Goal: Obtain resource: Download file/media

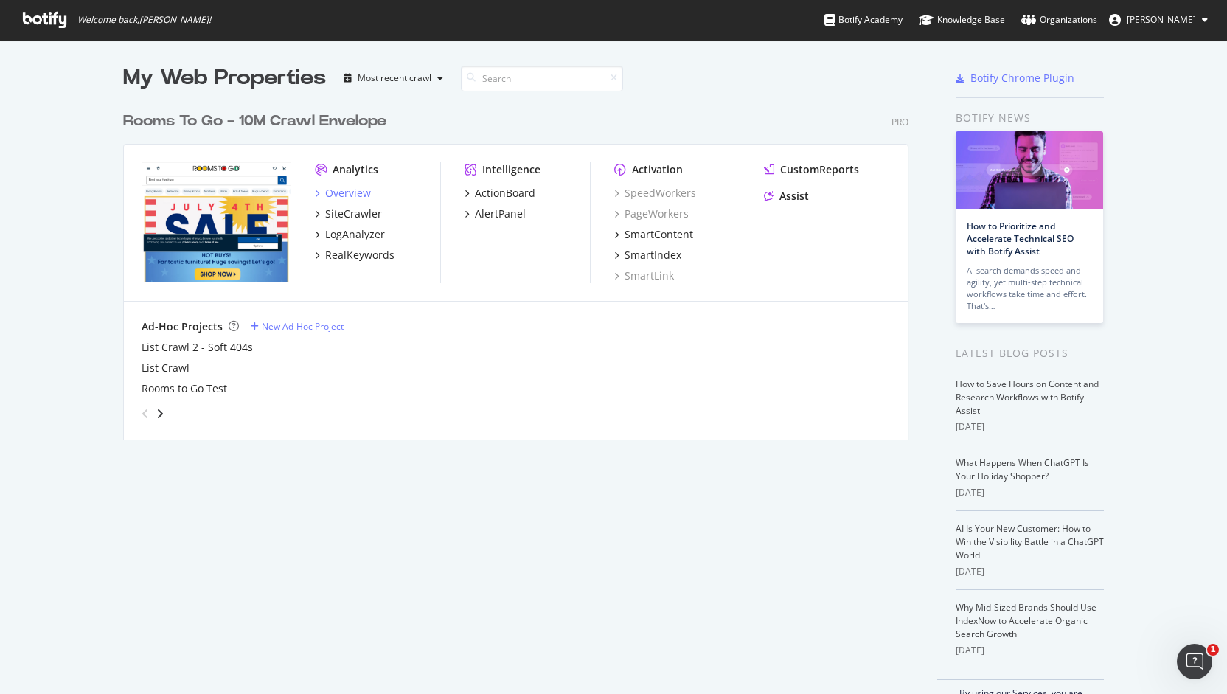
click at [352, 192] on div "Overview" at bounding box center [348, 193] width 46 height 15
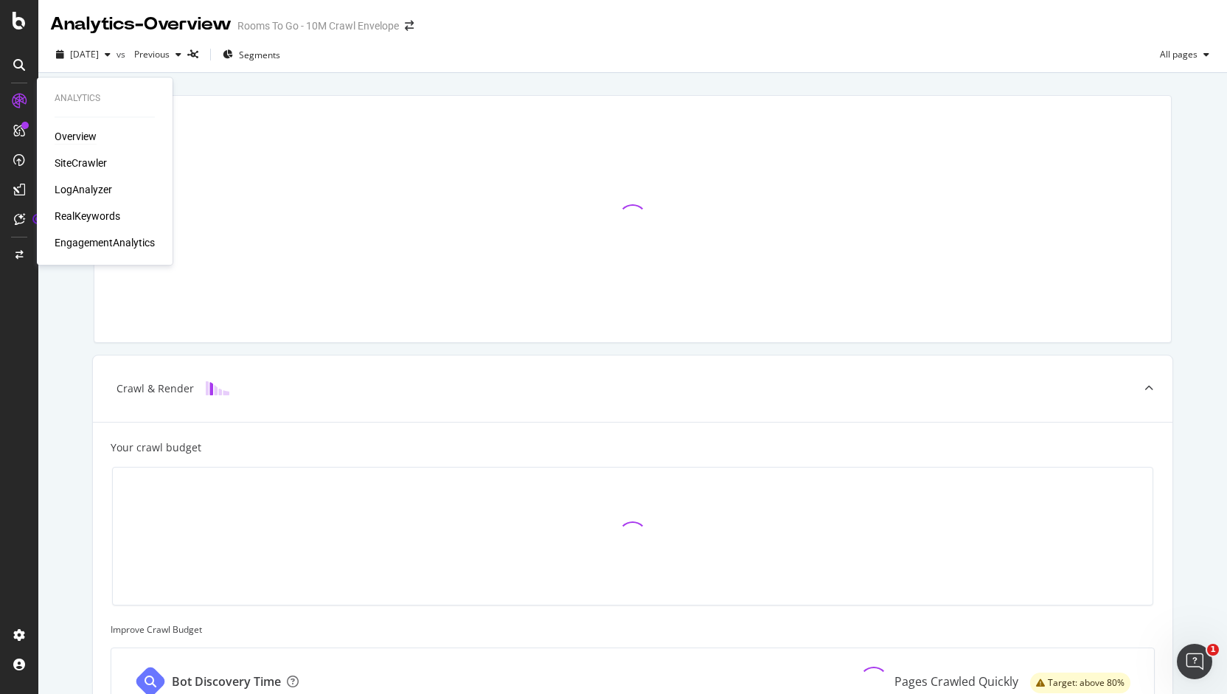
click at [83, 134] on div "Overview" at bounding box center [76, 136] width 42 height 15
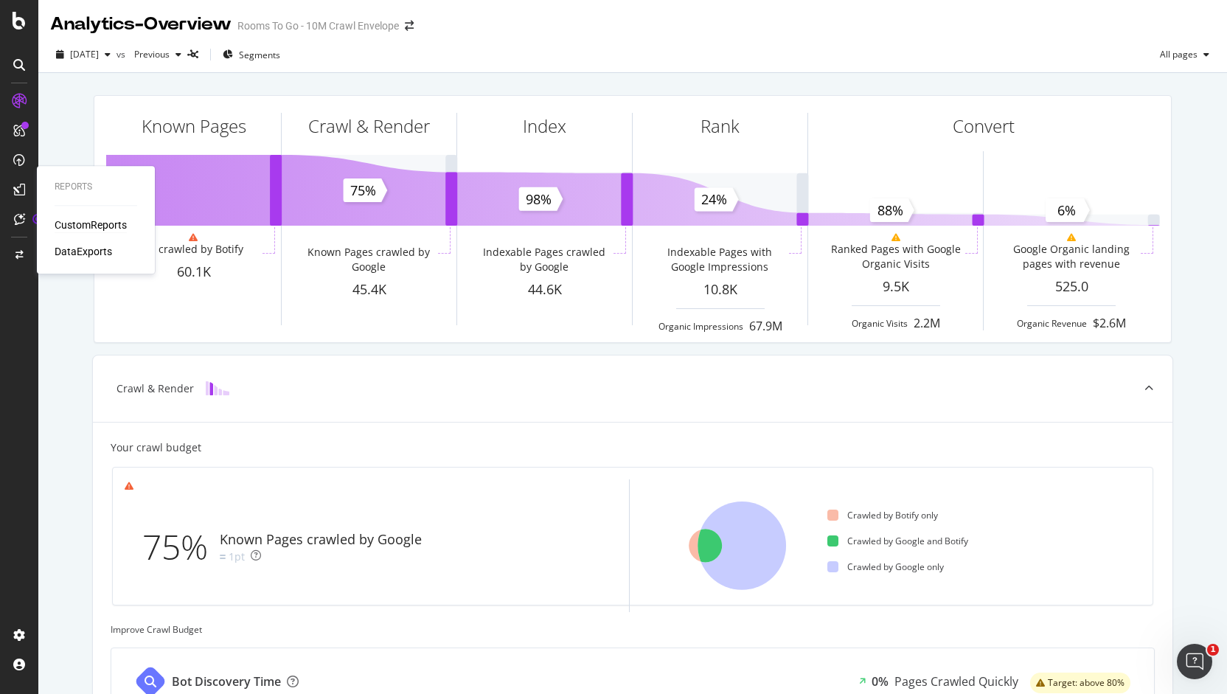
click at [79, 222] on div "CustomReports" at bounding box center [91, 224] width 72 height 15
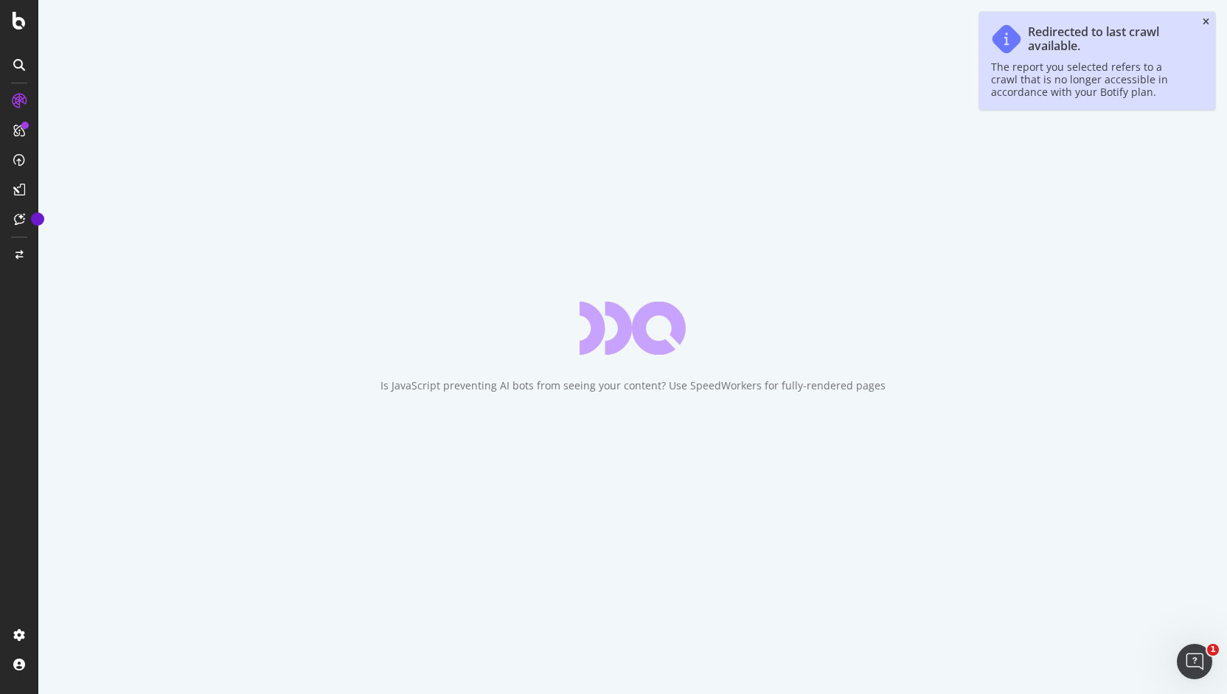
click at [1203, 21] on icon "close toast" at bounding box center [1205, 22] width 7 height 9
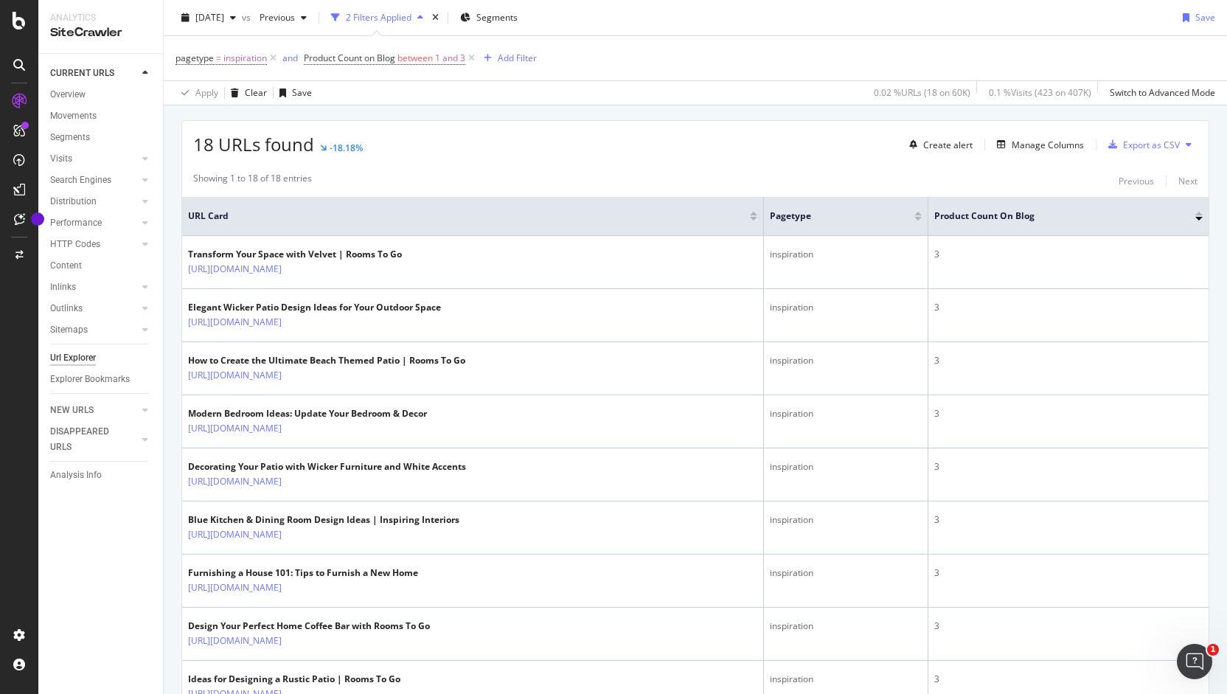
scroll to position [234, 0]
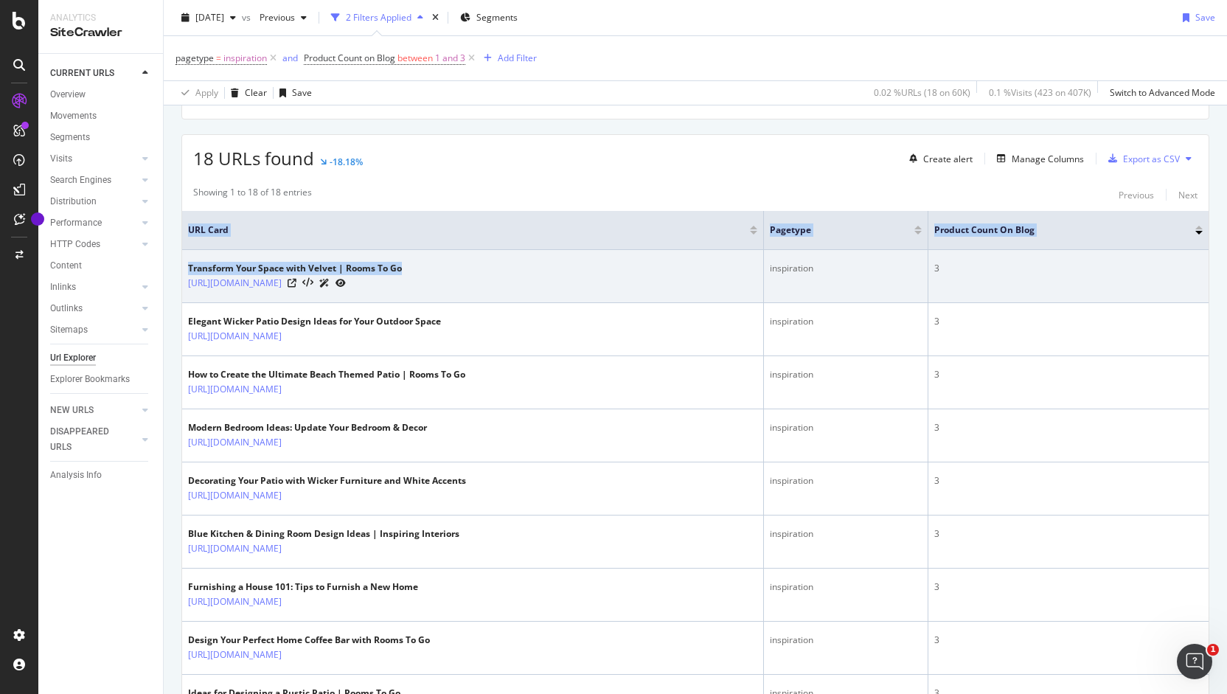
drag, startPoint x: 178, startPoint y: 252, endPoint x: 461, endPoint y: 267, distance: 284.2
click at [461, 267] on div "URLs Crawled By Botify By pagetype Chart (by Value) Table Expand Export as CSV …" at bounding box center [695, 608] width 1063 height 1364
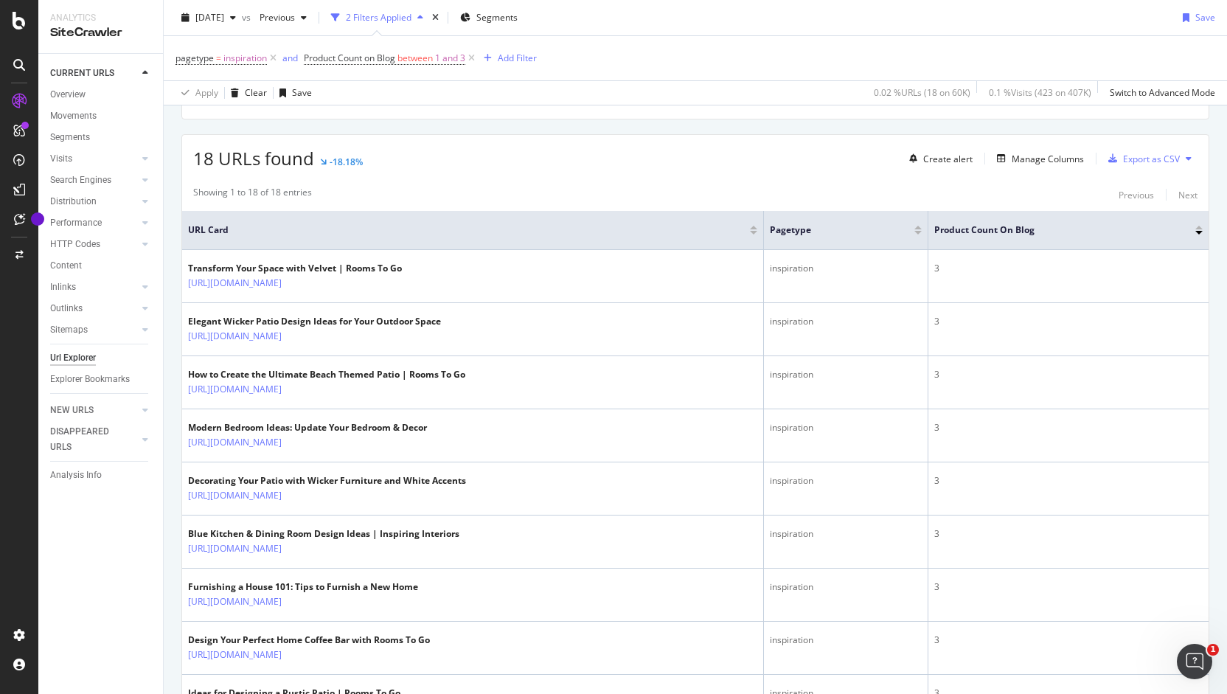
click at [1002, 187] on div "Showing 1 to 18 of 18 entries Previous Next" at bounding box center [695, 195] width 1026 height 18
click at [1161, 156] on div "Export as CSV" at bounding box center [1151, 159] width 57 height 13
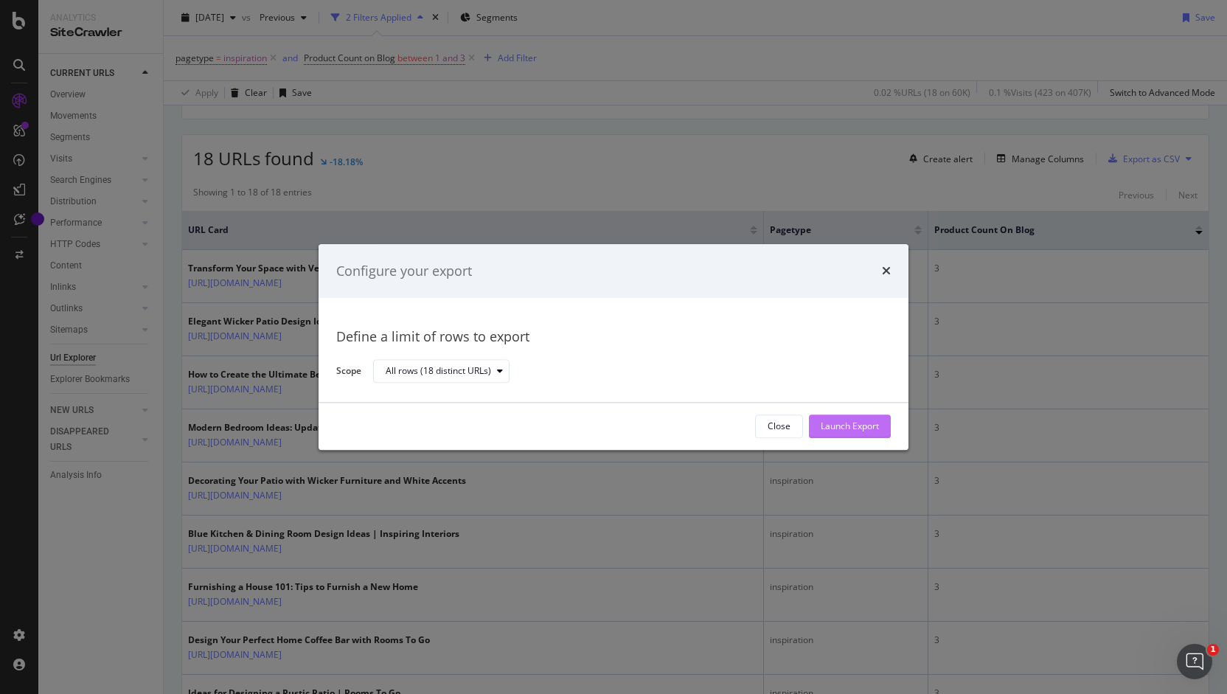
click at [849, 427] on div "Launch Export" at bounding box center [849, 426] width 58 height 13
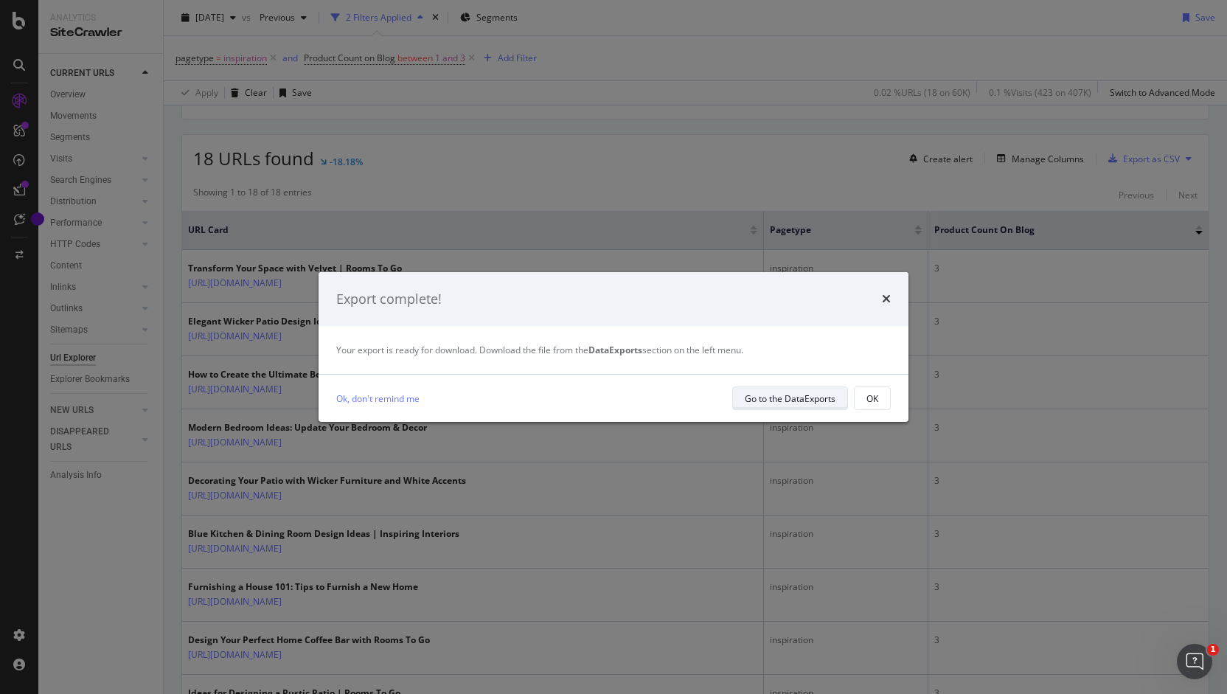
click at [811, 396] on div "Go to the DataExports" at bounding box center [789, 398] width 91 height 13
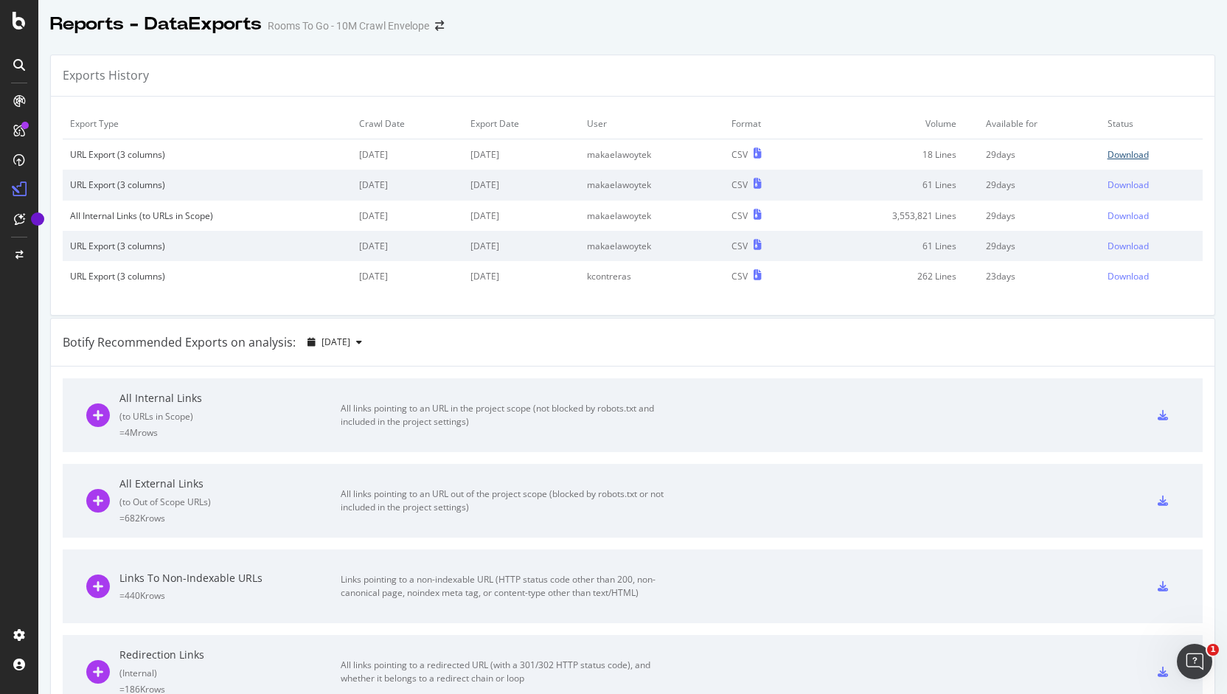
click at [1120, 152] on div "Download" at bounding box center [1127, 154] width 41 height 13
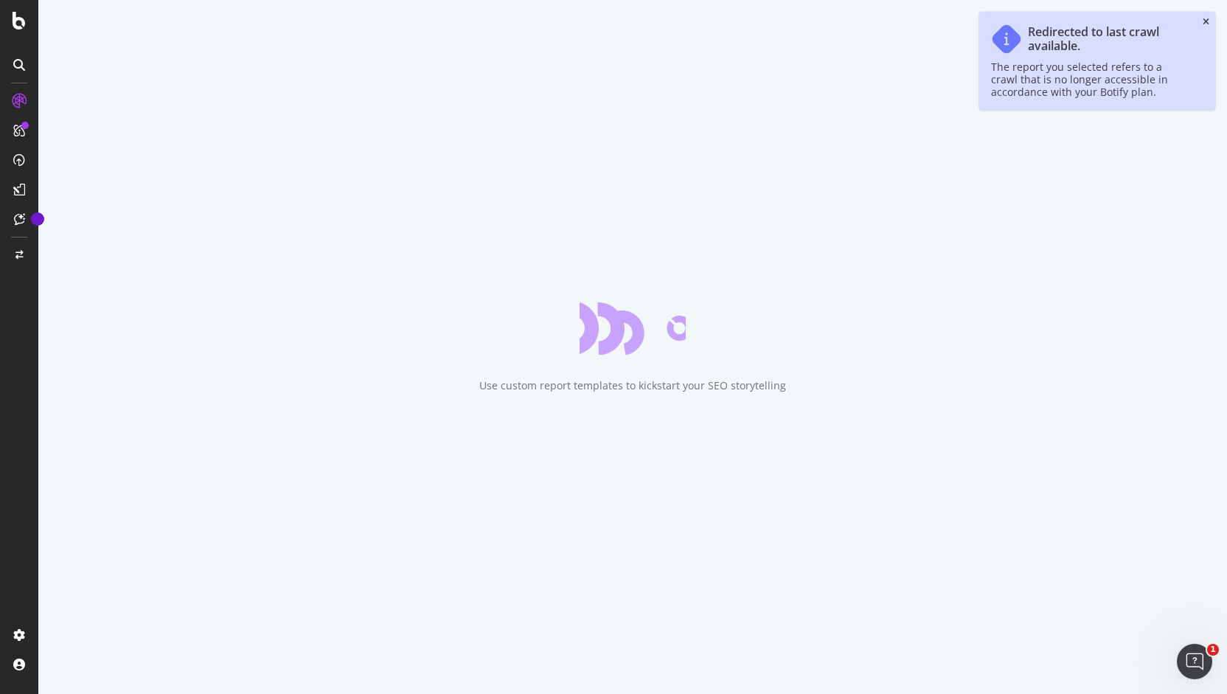
click at [1205, 19] on icon "close toast" at bounding box center [1205, 22] width 7 height 9
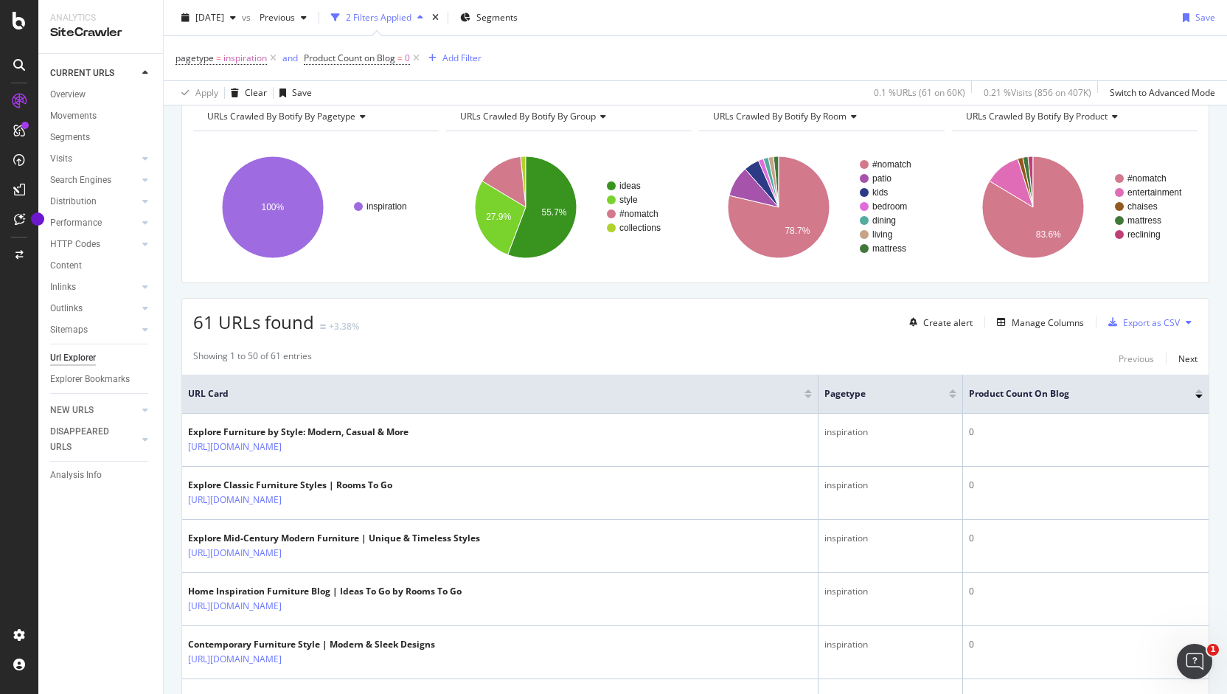
scroll to position [74, 0]
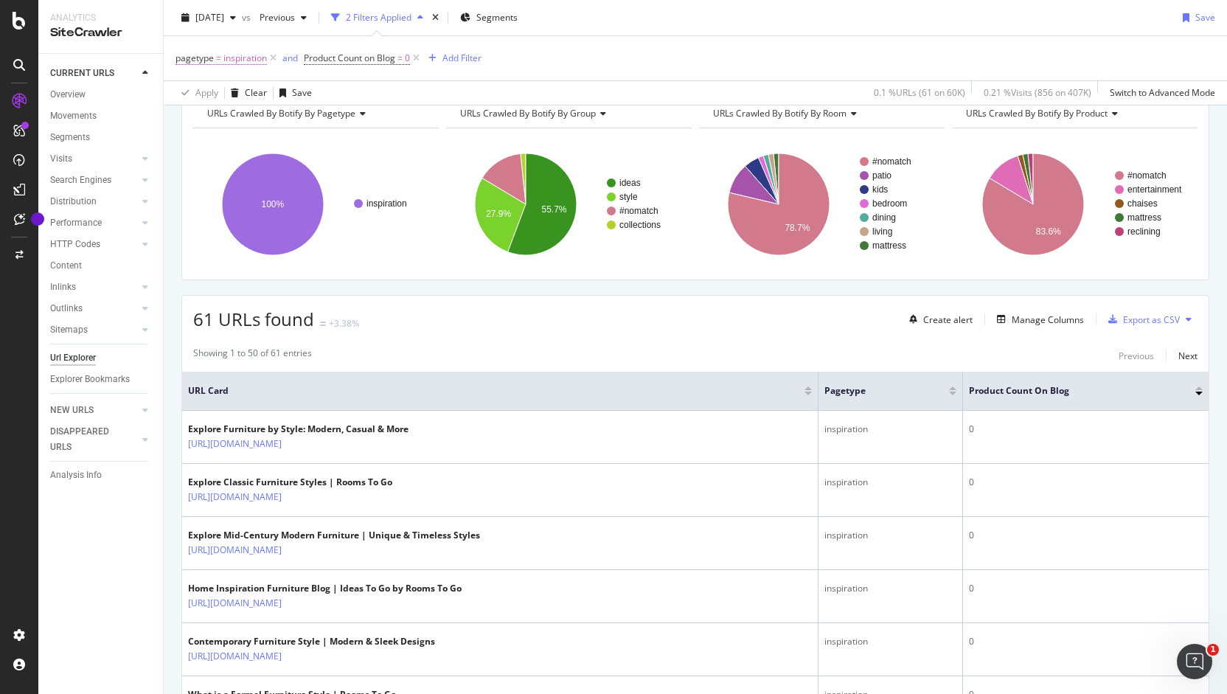
click at [234, 57] on span "inspiration" at bounding box center [244, 58] width 43 height 21
click at [640, 49] on div "pagetype = inspiration and Product Count on Blog = 0 Add Filter" at bounding box center [694, 58] width 1039 height 44
click at [472, 60] on div "Add Filter" at bounding box center [461, 58] width 39 height 13
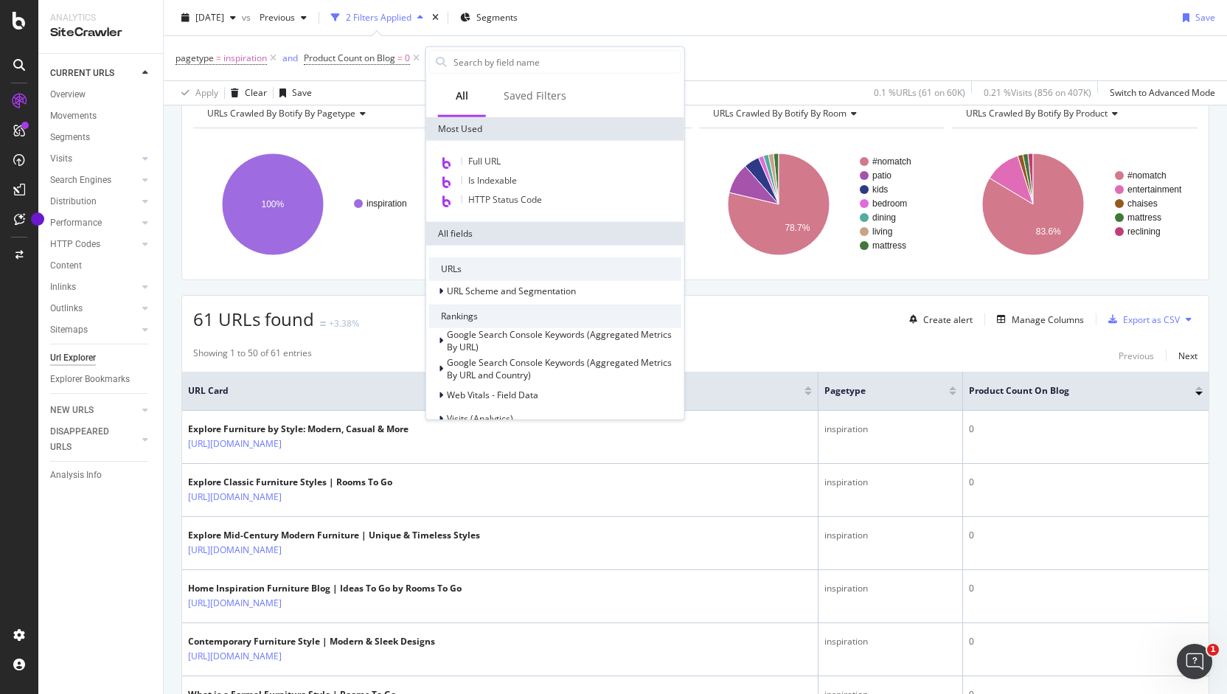
click at [730, 66] on div "pagetype = inspiration and Product Count on Blog = 0 Add Filter" at bounding box center [694, 58] width 1039 height 44
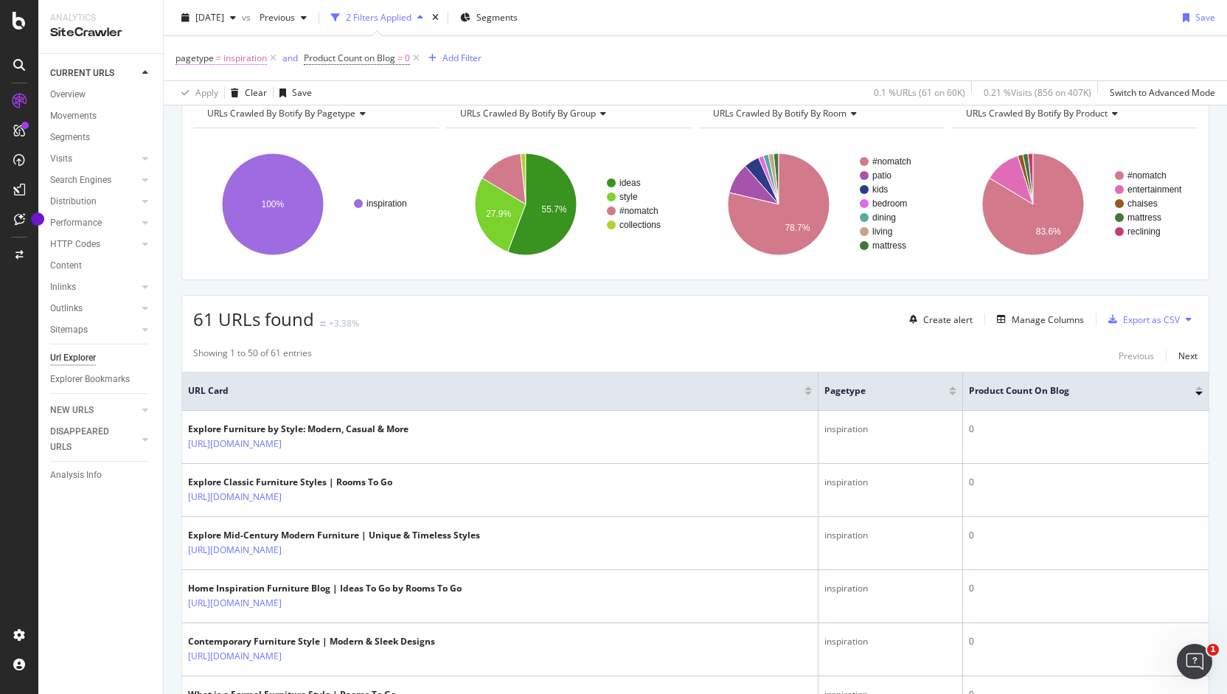
click at [234, 60] on span "inspiration" at bounding box center [244, 58] width 43 height 21
click at [664, 35] on div "2025 Sep. 14th vs Previous 2 Filters Applied Segments Save" at bounding box center [695, 20] width 1063 height 29
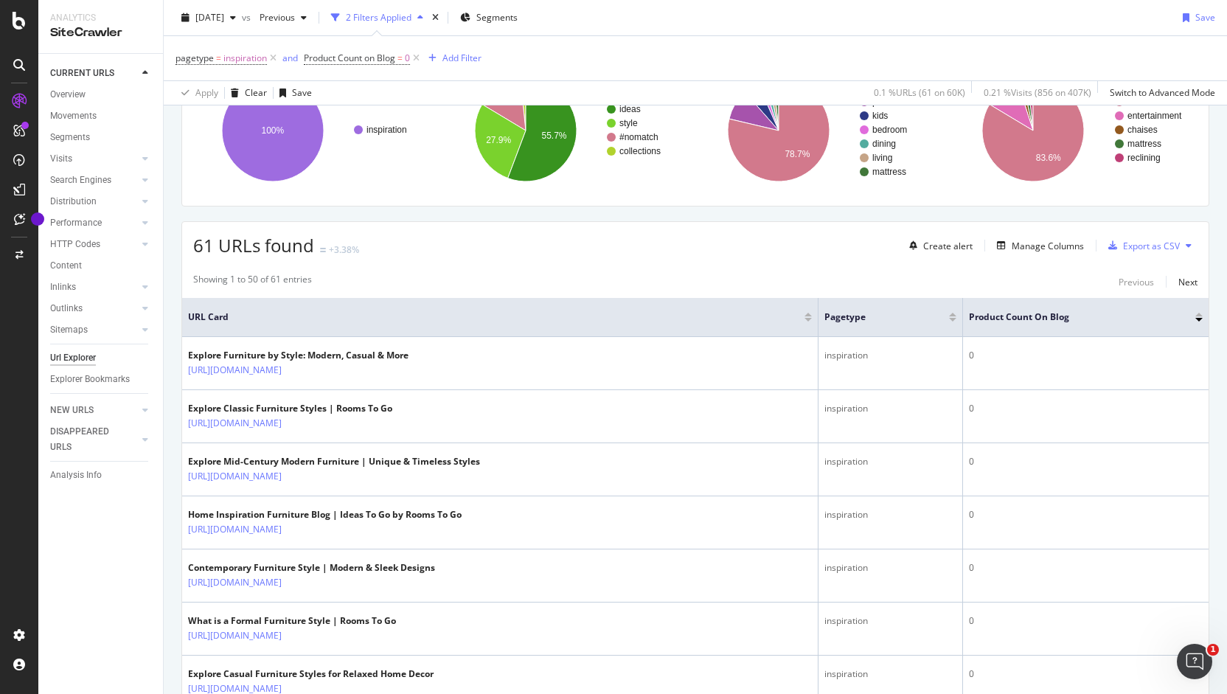
scroll to position [0, 0]
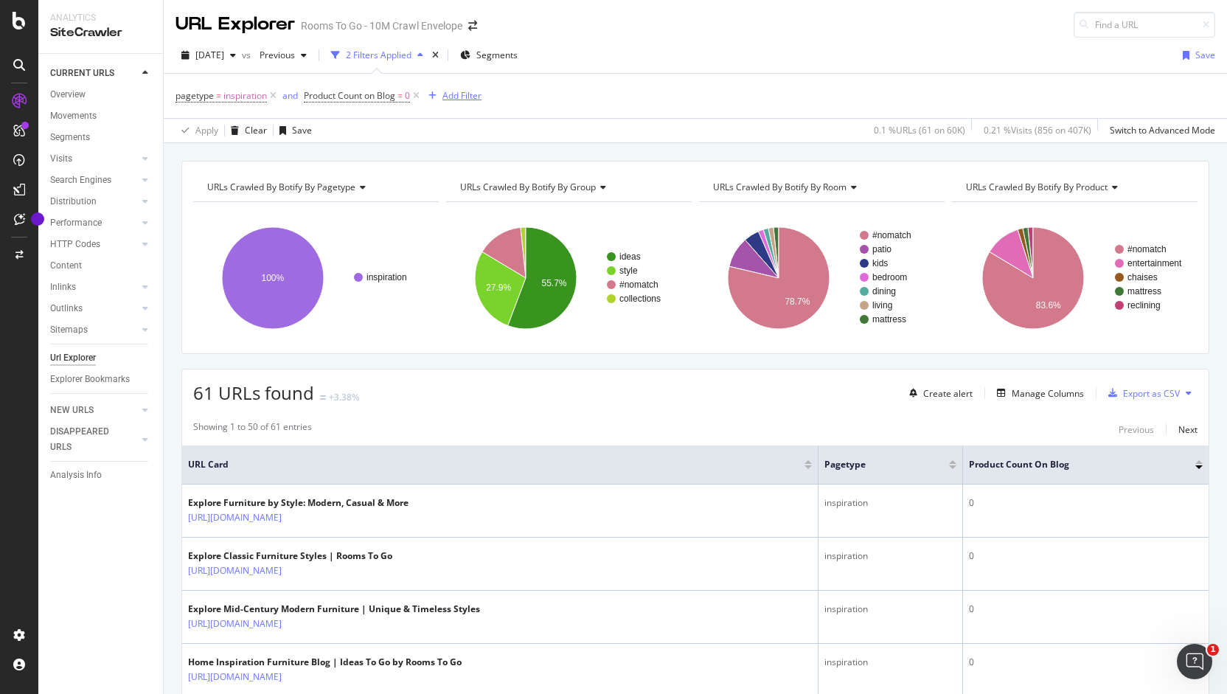
click at [467, 95] on div "Add Filter" at bounding box center [461, 95] width 39 height 13
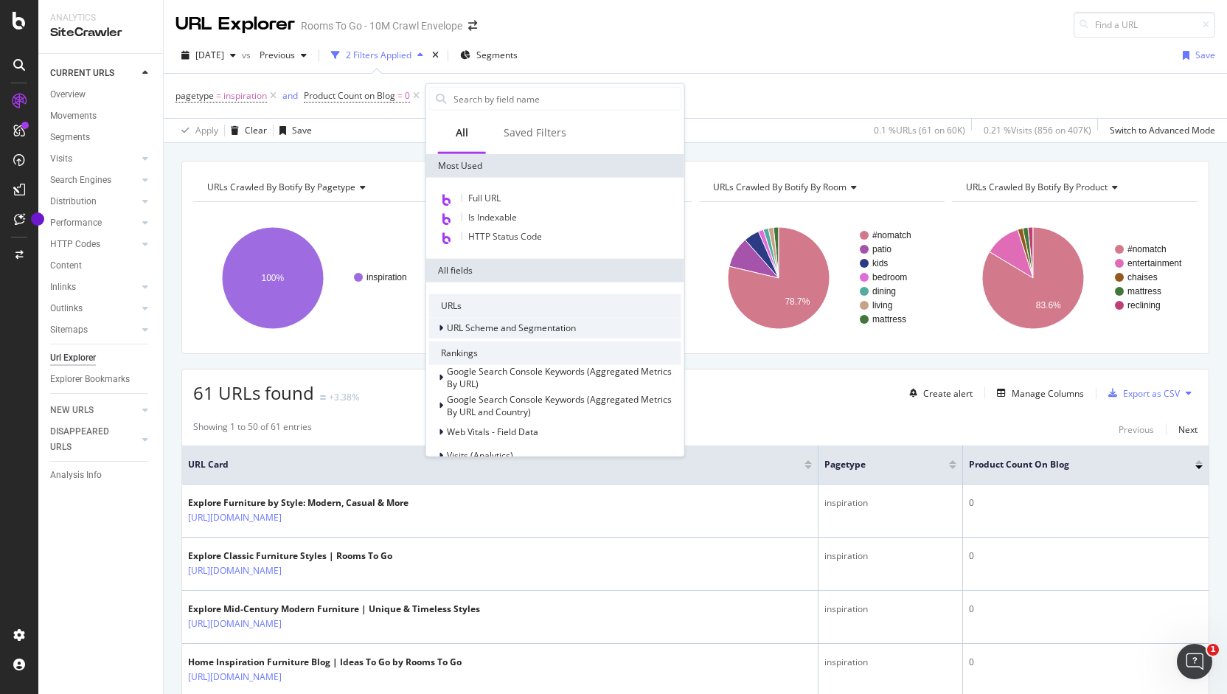
click at [504, 322] on span "URL Scheme and Segmentation" at bounding box center [511, 327] width 129 height 13
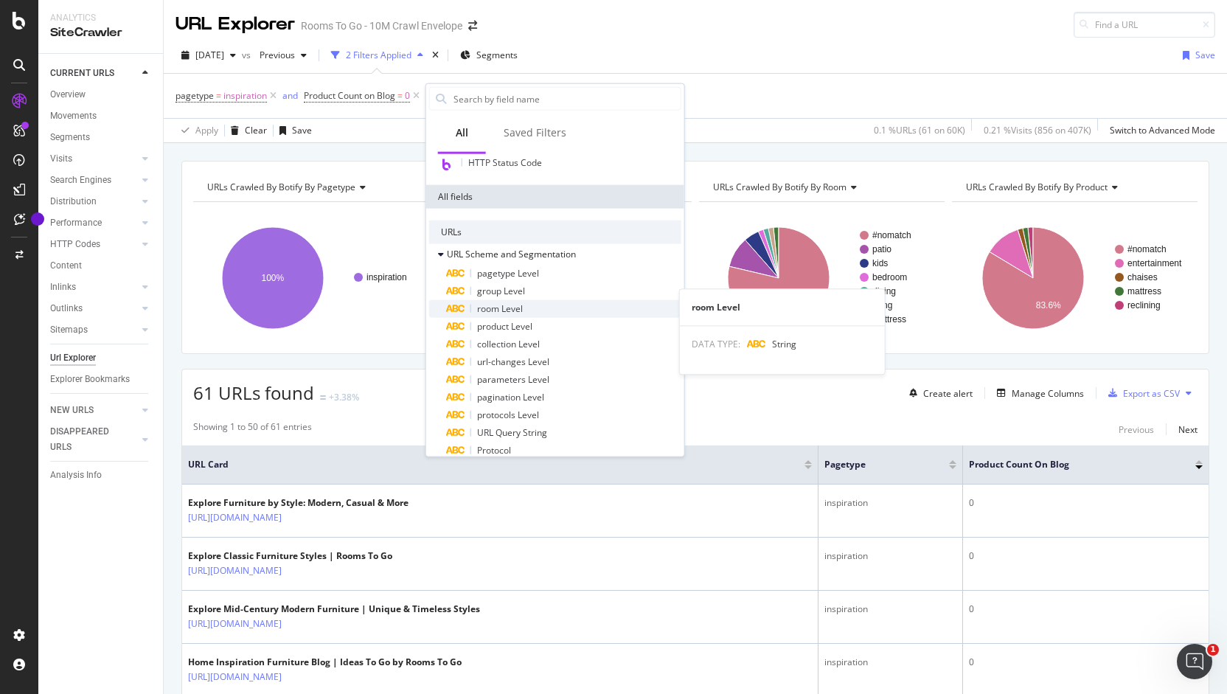
scroll to position [147, 0]
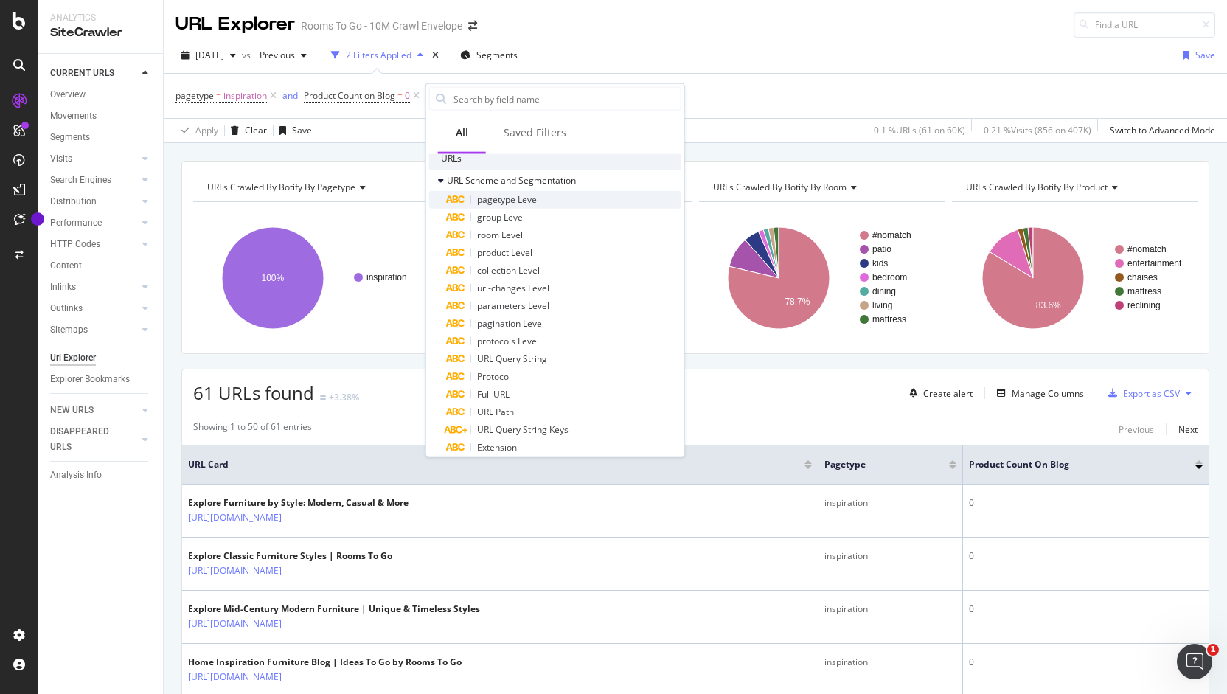
click at [517, 200] on span "pagetype Level" at bounding box center [508, 199] width 62 height 13
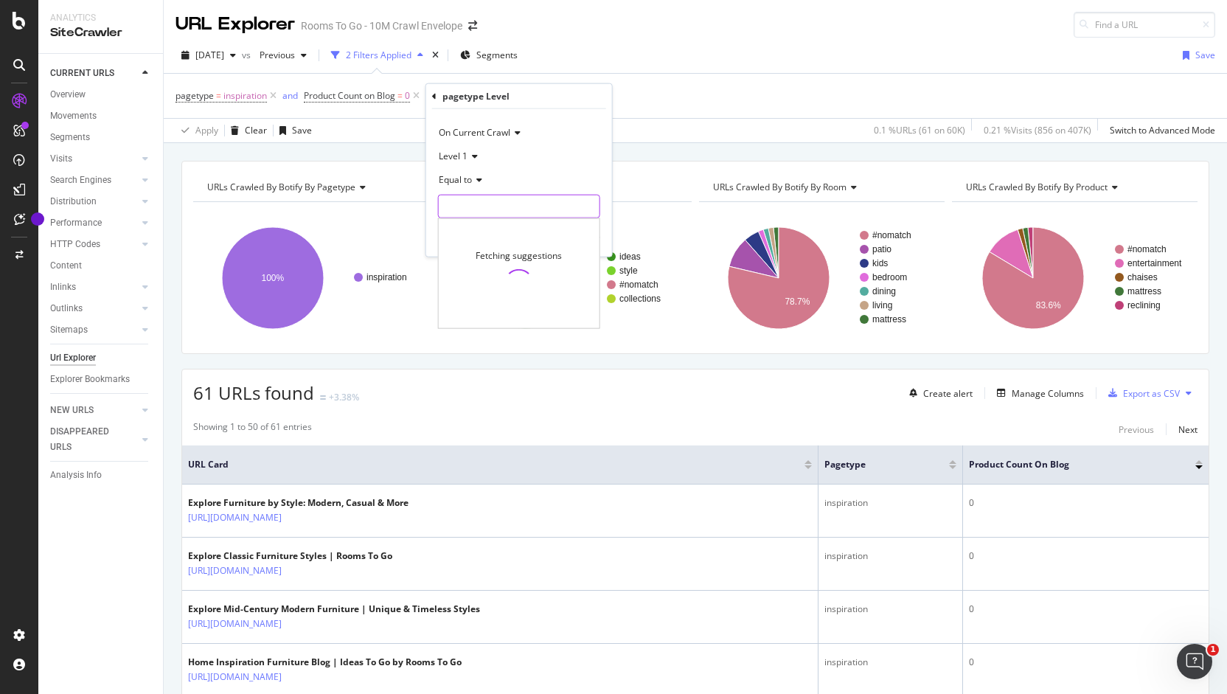
click at [486, 207] on input "text" at bounding box center [519, 207] width 161 height 24
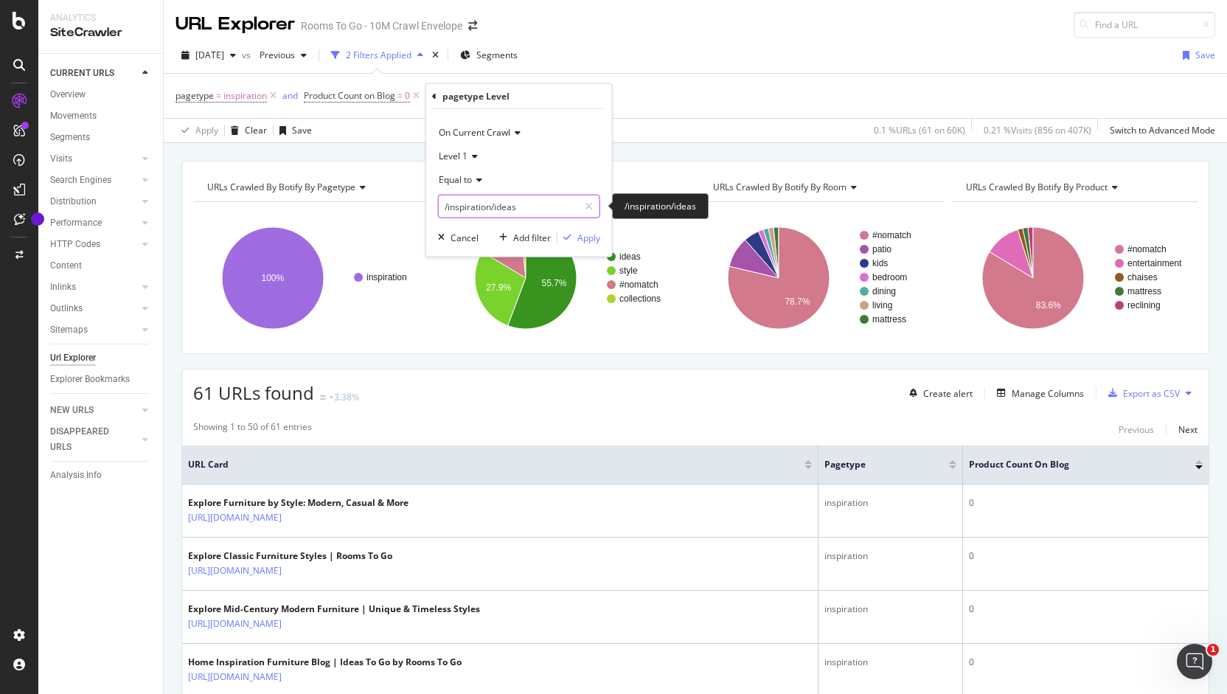
click at [533, 210] on input "/inspiration/ideas" at bounding box center [508, 207] width 139 height 24
type input "/inspiration/ideas/"
click at [583, 238] on div "Apply" at bounding box center [588, 237] width 23 height 13
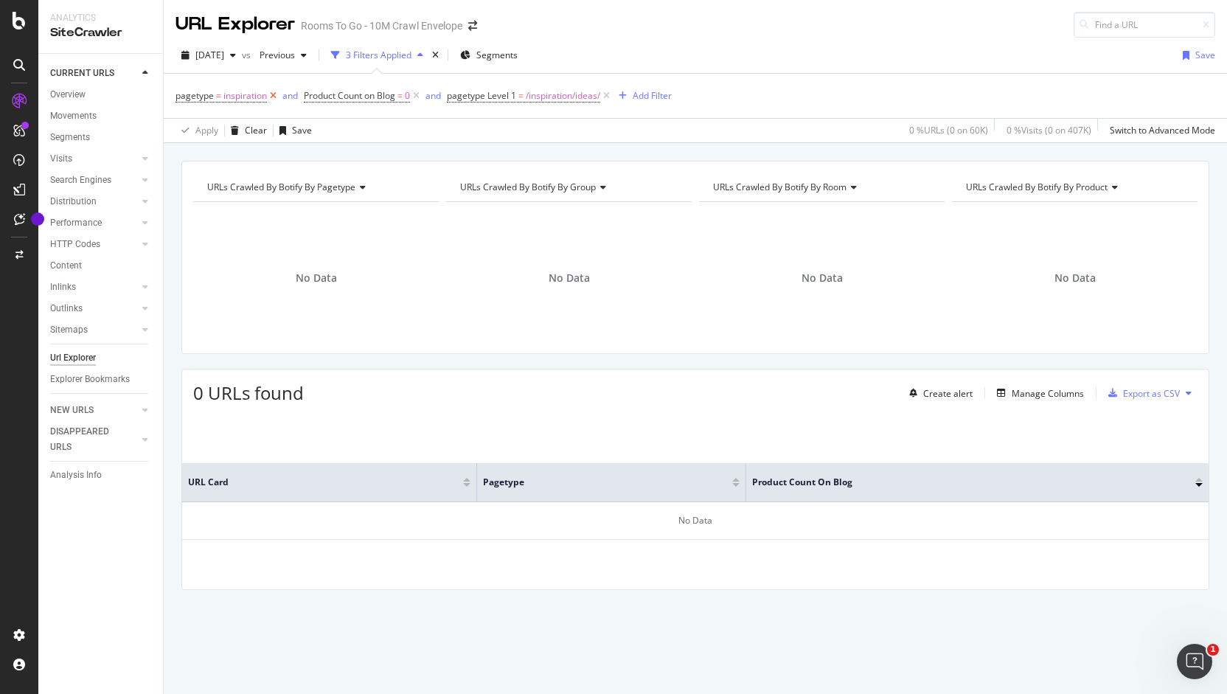
click at [273, 95] on icon at bounding box center [273, 95] width 13 height 15
click at [456, 98] on span "/inspiration/ideas/" at bounding box center [434, 96] width 74 height 21
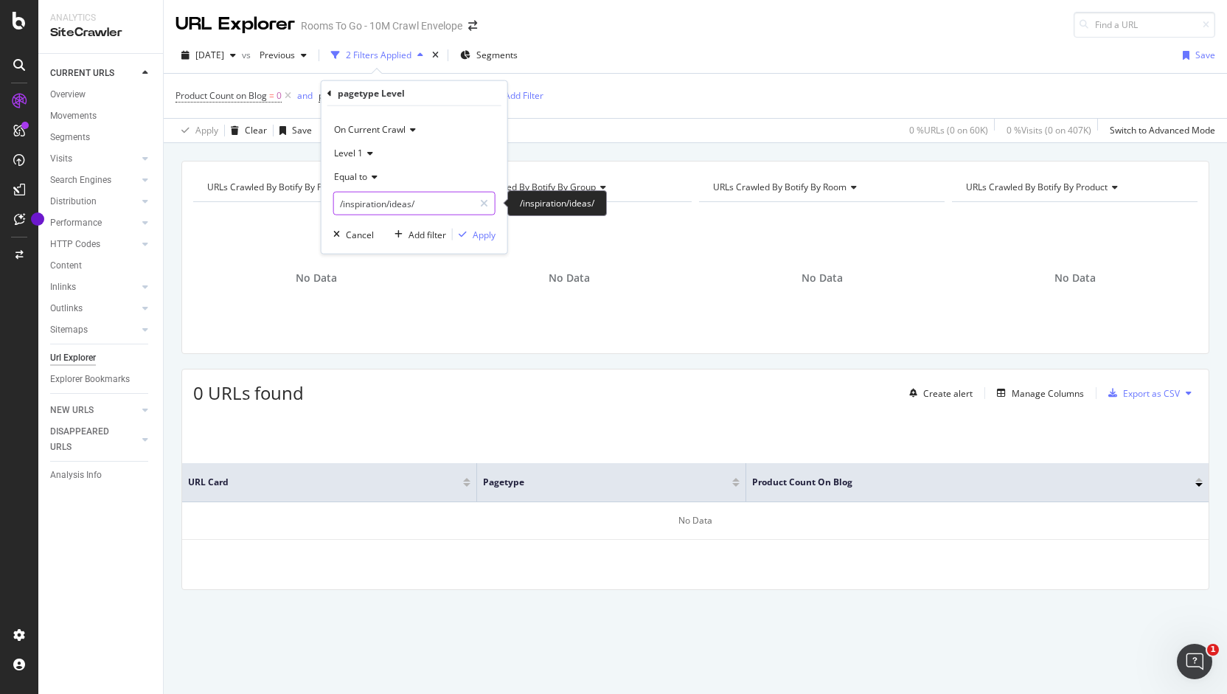
click at [420, 203] on input "/inspiration/ideas/" at bounding box center [403, 204] width 139 height 24
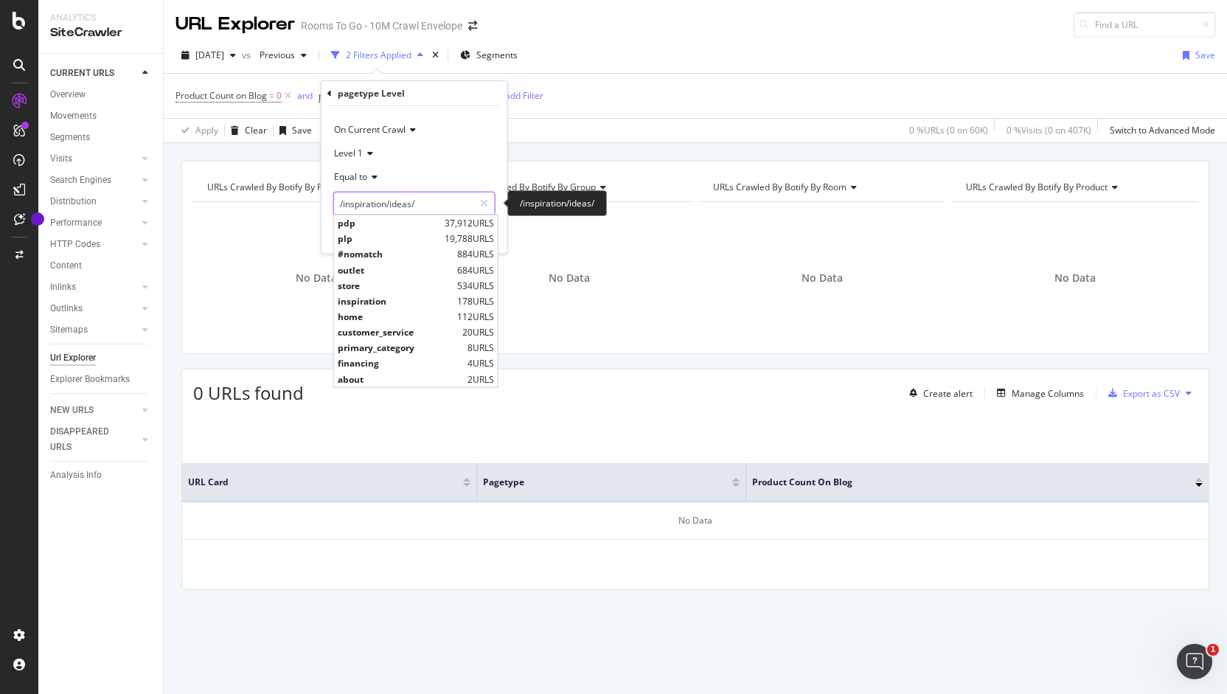
click at [439, 203] on input "/inspiration/ideas/" at bounding box center [403, 204] width 139 height 24
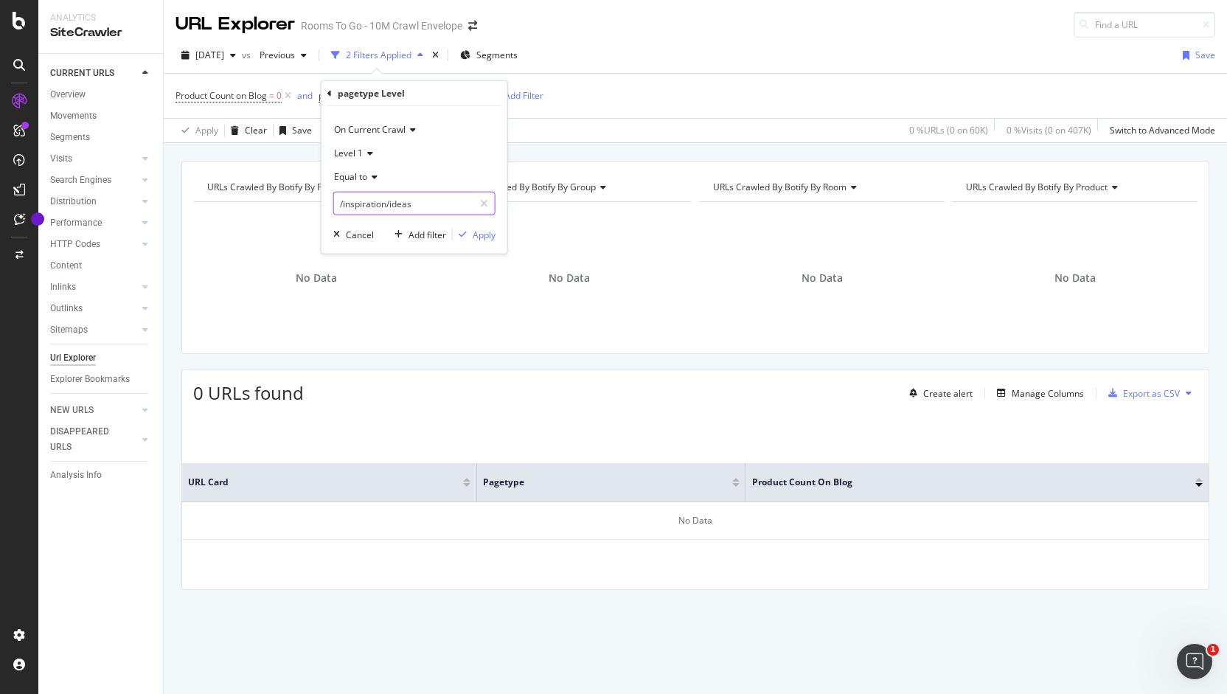
type input "/inspiration/ideas"
click at [369, 173] on icon at bounding box center [372, 176] width 10 height 9
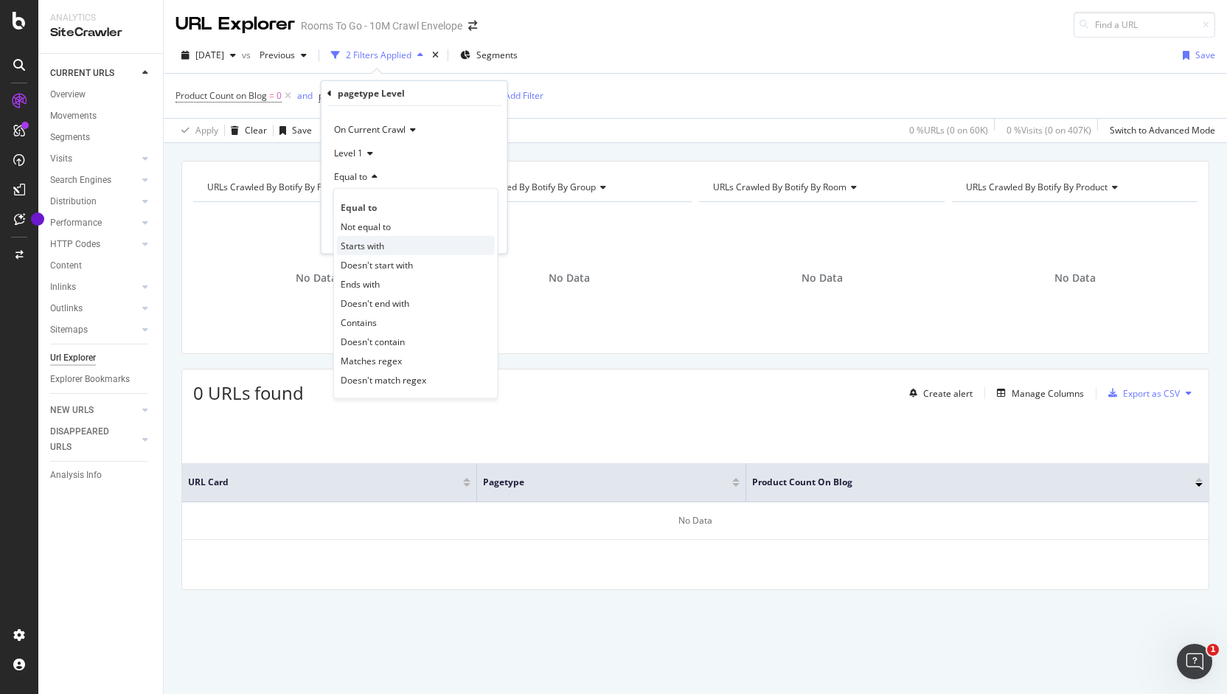
click at [401, 244] on div "Starts with" at bounding box center [416, 245] width 158 height 19
click at [410, 190] on div "Starts with" at bounding box center [414, 190] width 162 height 50
click at [402, 207] on input "text" at bounding box center [414, 204] width 161 height 24
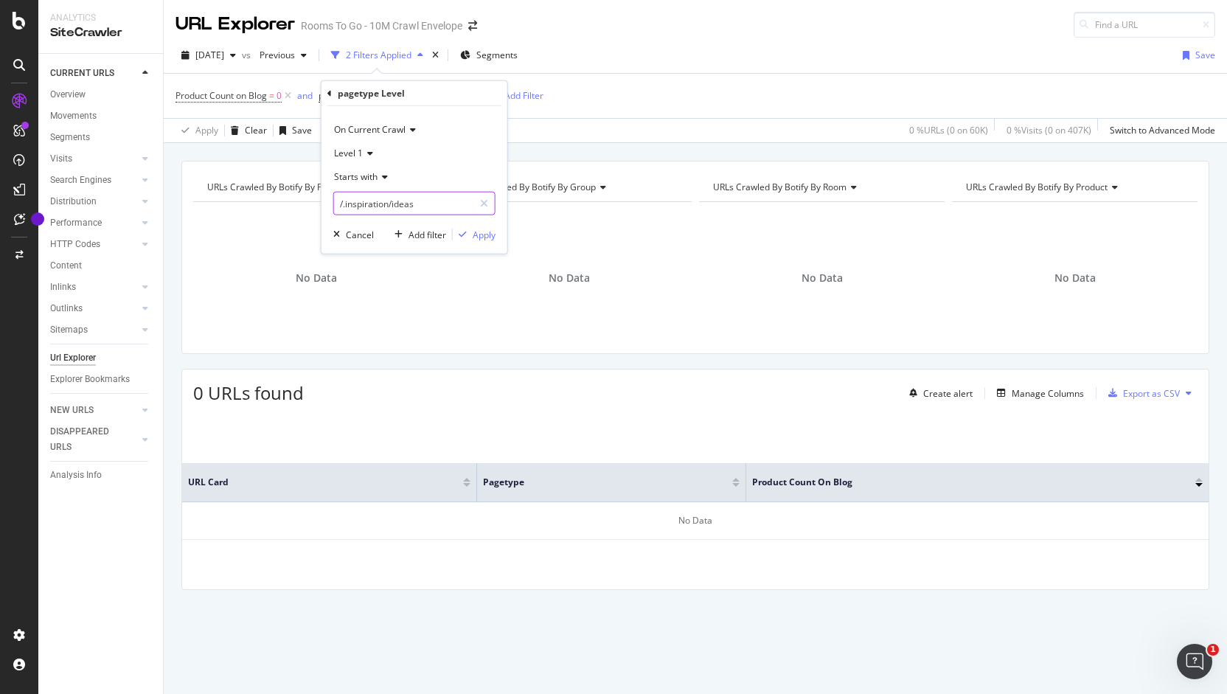
click at [343, 200] on input "/.inspiration/ideas" at bounding box center [403, 204] width 139 height 24
type input "/inspiration/ideas"
click at [488, 238] on div "Apply" at bounding box center [483, 234] width 23 height 13
click at [439, 97] on span "^/inspiration/ideas.*$" at bounding box center [441, 96] width 89 height 21
click at [435, 204] on input "/inspiration/ideas" at bounding box center [403, 204] width 139 height 24
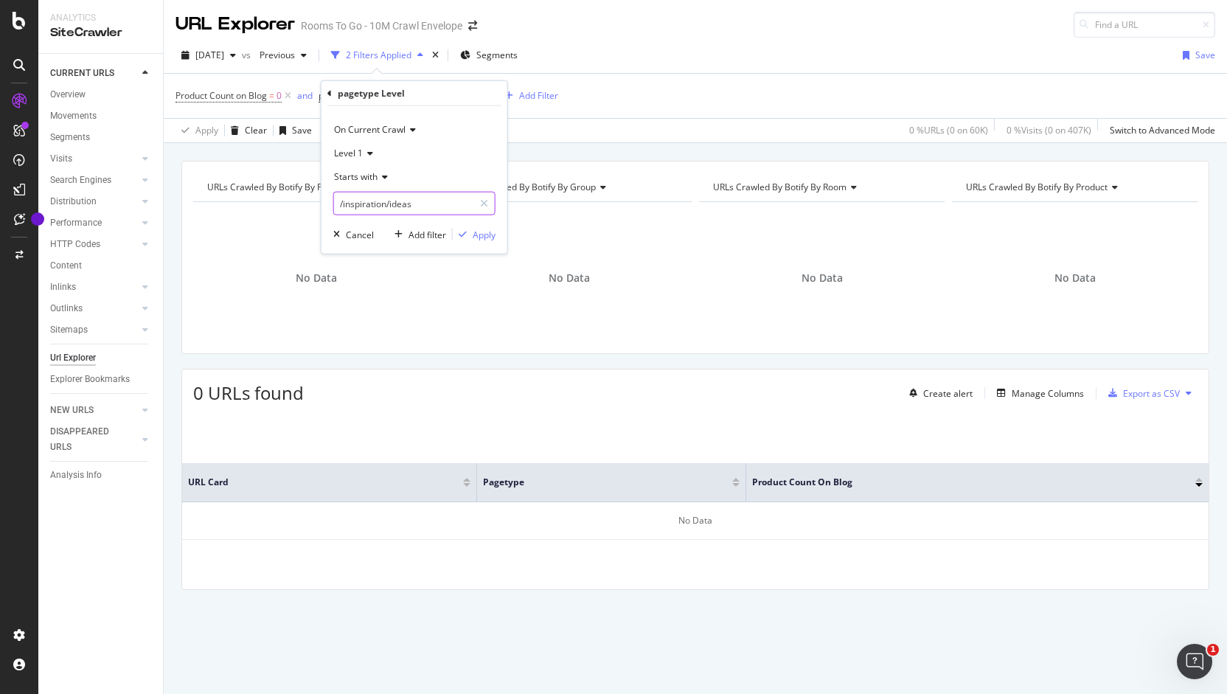
click at [440, 204] on input "/inspiration/ideas" at bounding box center [403, 204] width 139 height 24
type input "/inspiration/ideas/"
click at [481, 235] on div "Apply" at bounding box center [483, 234] width 23 height 13
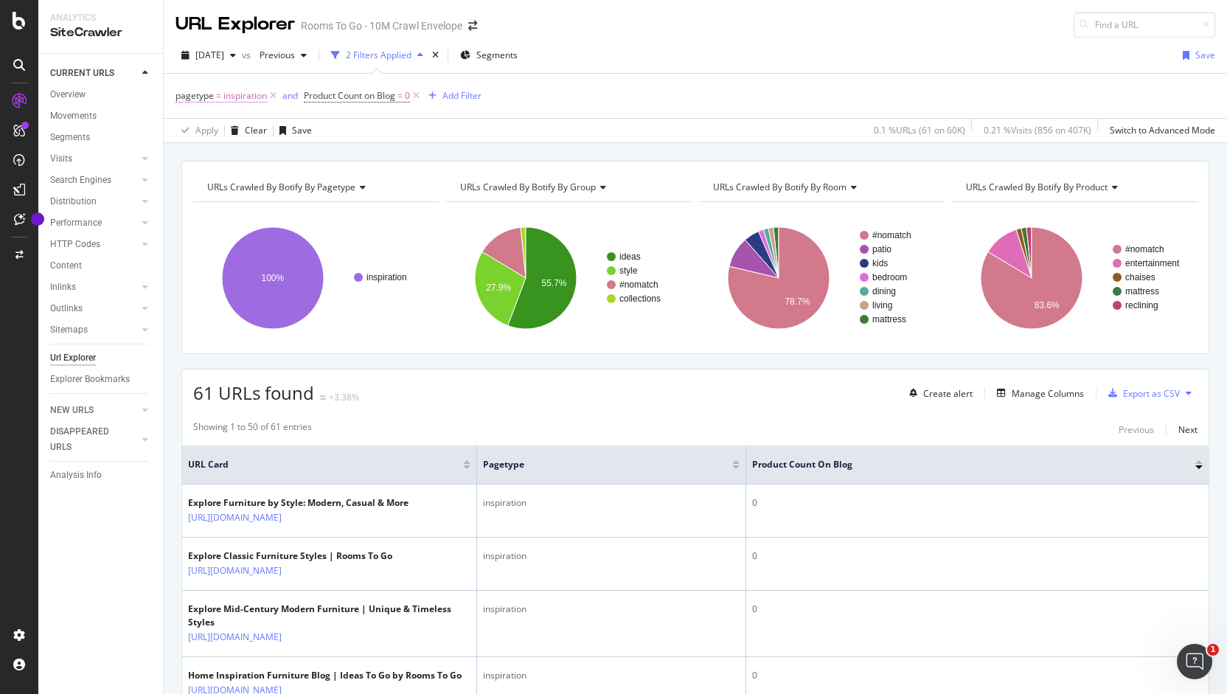
click at [254, 101] on span "inspiration" at bounding box center [244, 96] width 43 height 21
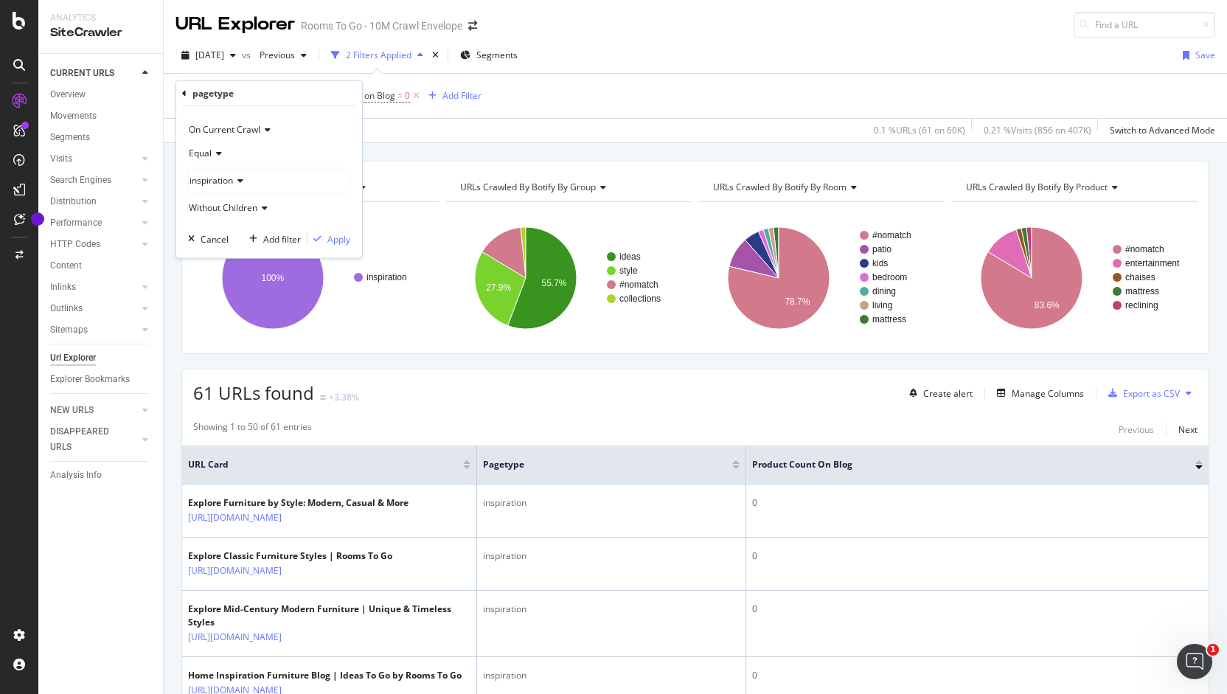
click at [271, 247] on div "On Current Crawl Equal inspiration Without Children Cancel Add filter Apply" at bounding box center [269, 182] width 186 height 152
click at [274, 234] on div "Add filter" at bounding box center [282, 238] width 38 height 13
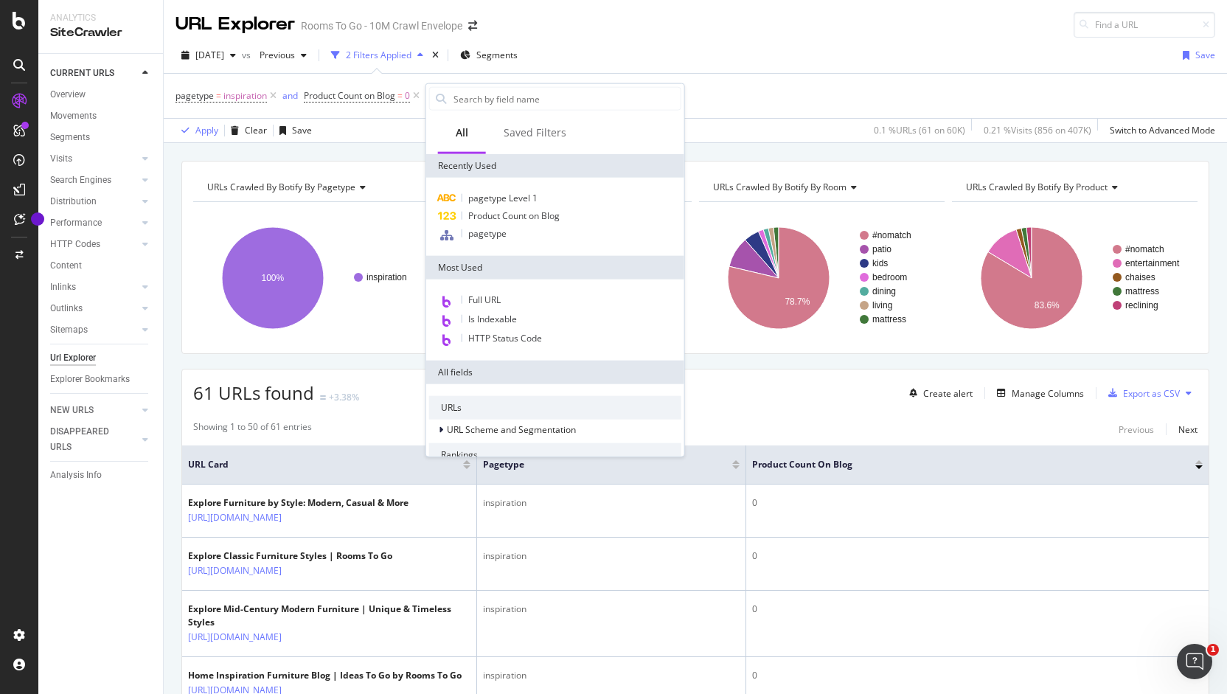
click at [755, 69] on div "2025 Sep. 14th vs Previous 2 Filters Applied Segments Save" at bounding box center [695, 57] width 1063 height 29
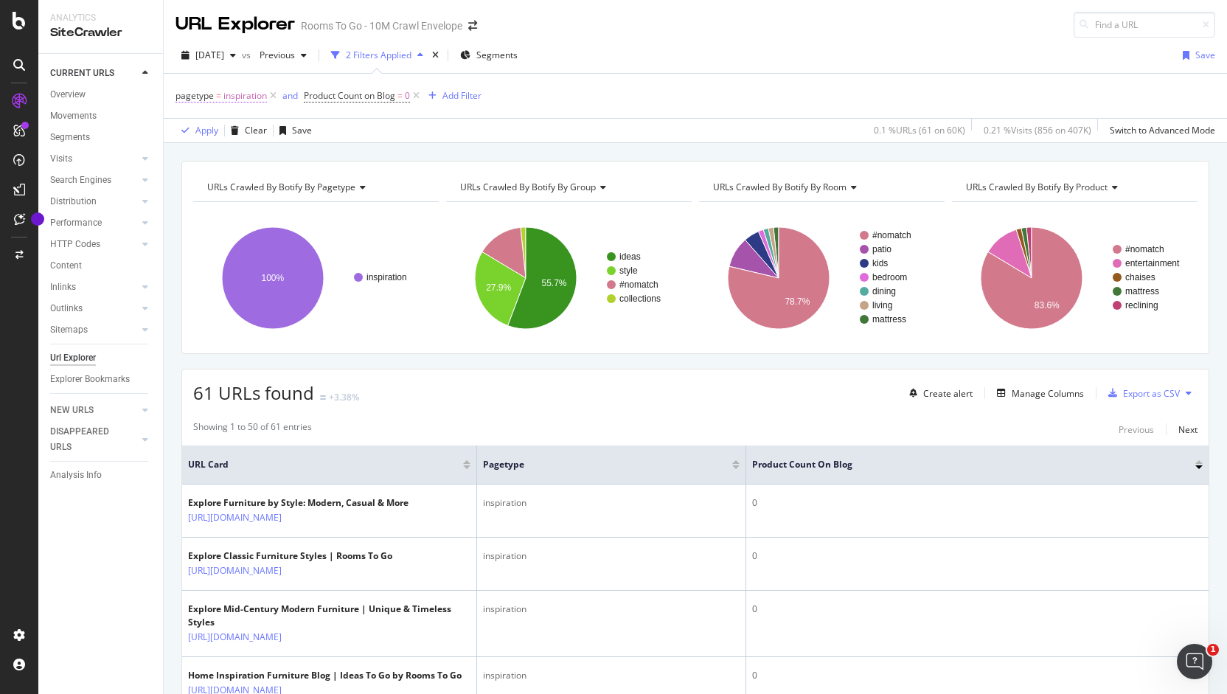
click at [231, 101] on span "inspiration" at bounding box center [244, 96] width 43 height 21
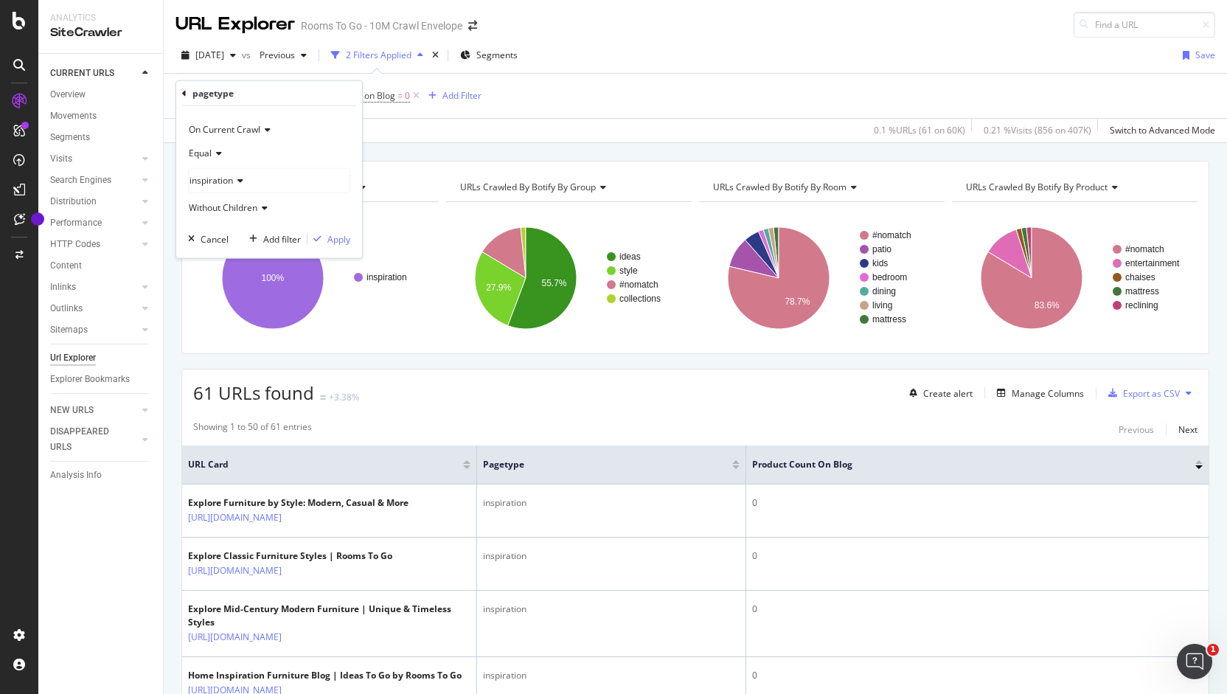
click at [249, 209] on span "Without Children" at bounding box center [223, 207] width 69 height 13
click at [242, 234] on span "With Children" at bounding box center [222, 237] width 55 height 13
click at [248, 200] on div "With Children" at bounding box center [269, 208] width 162 height 24
click at [229, 253] on span "Without Children" at bounding box center [229, 257] width 69 height 13
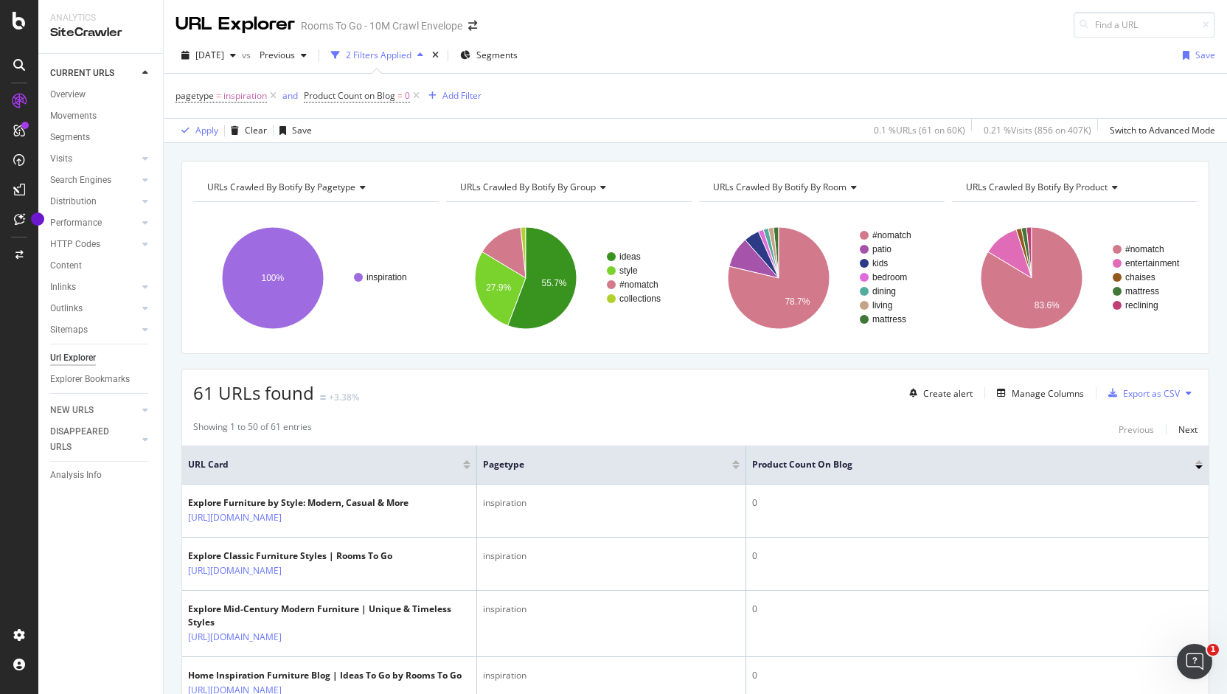
click at [679, 118] on div "Apply Clear Save 0.1 % URLs ( 61 on 60K ) 0.21 % Visits ( 856 on 407K ) Switch …" at bounding box center [695, 130] width 1063 height 24
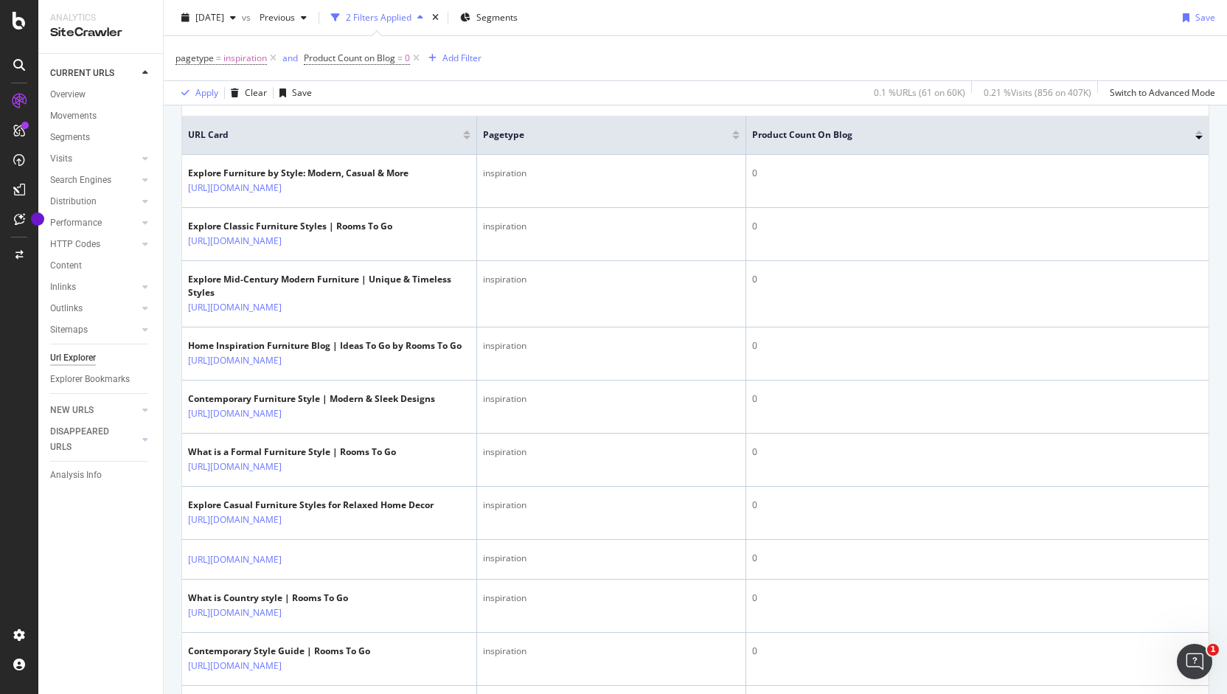
scroll to position [221, 0]
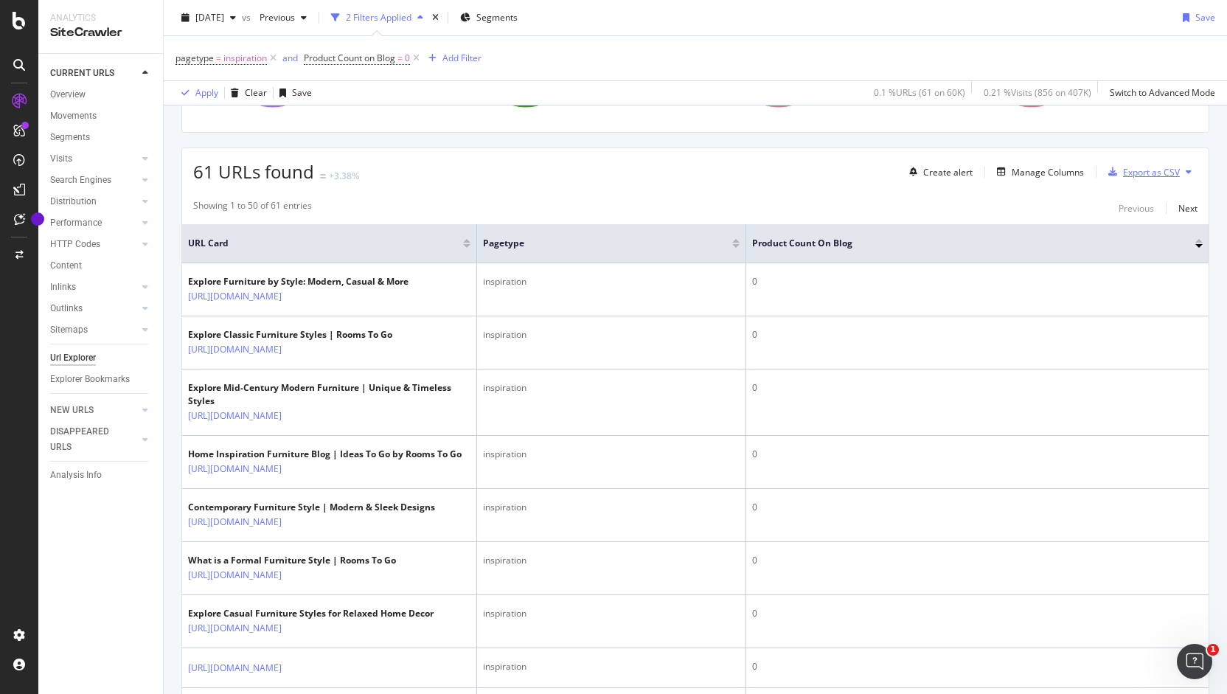
click at [1141, 176] on div "Export as CSV" at bounding box center [1151, 172] width 57 height 13
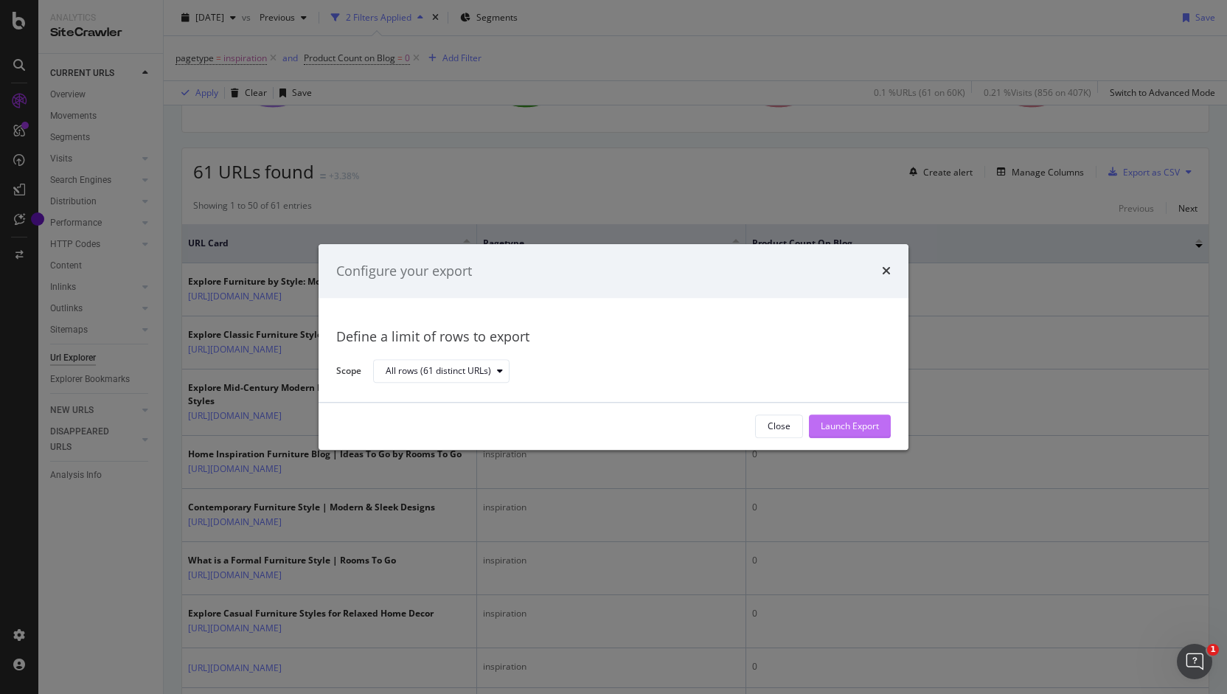
click at [837, 421] on div "Launch Export" at bounding box center [849, 426] width 58 height 13
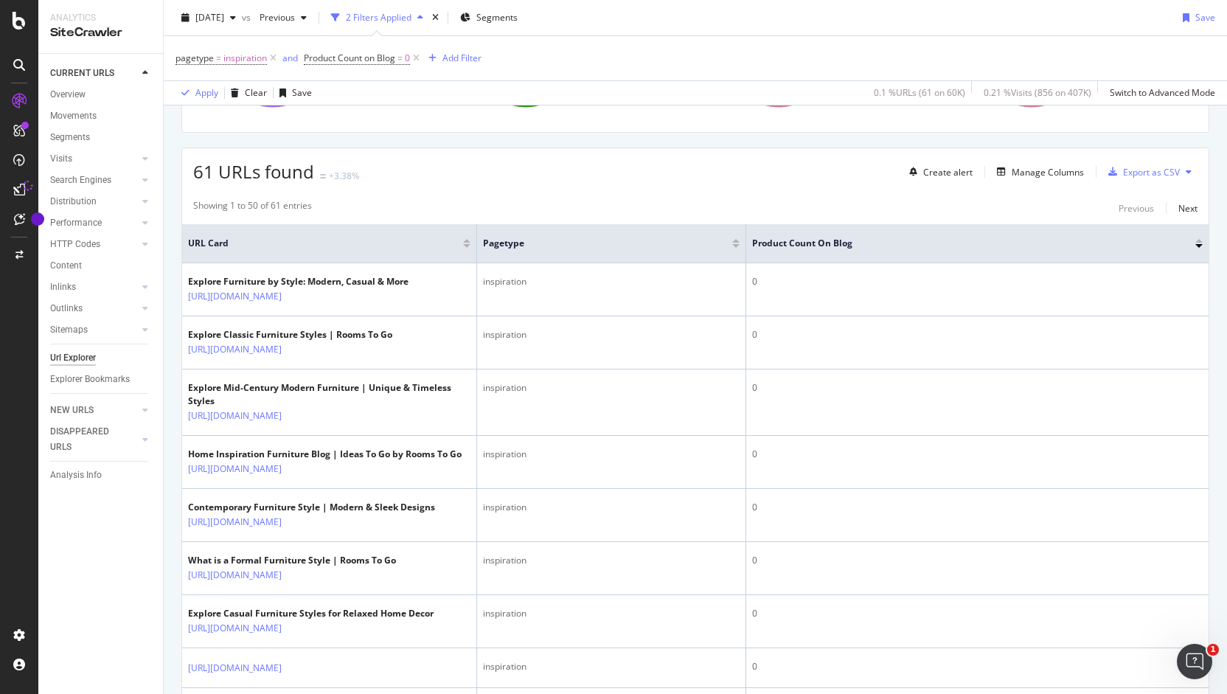
click at [1185, 171] on icon at bounding box center [1188, 171] width 6 height 9
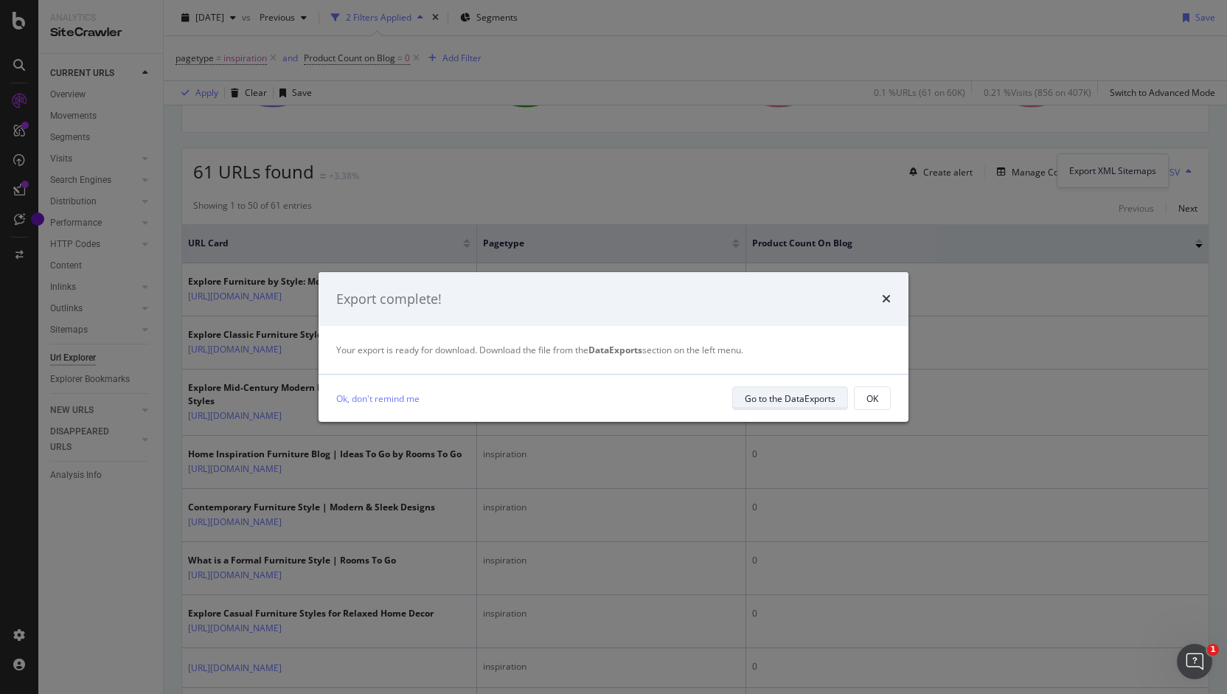
click at [792, 397] on div "Go to the DataExports" at bounding box center [789, 398] width 91 height 13
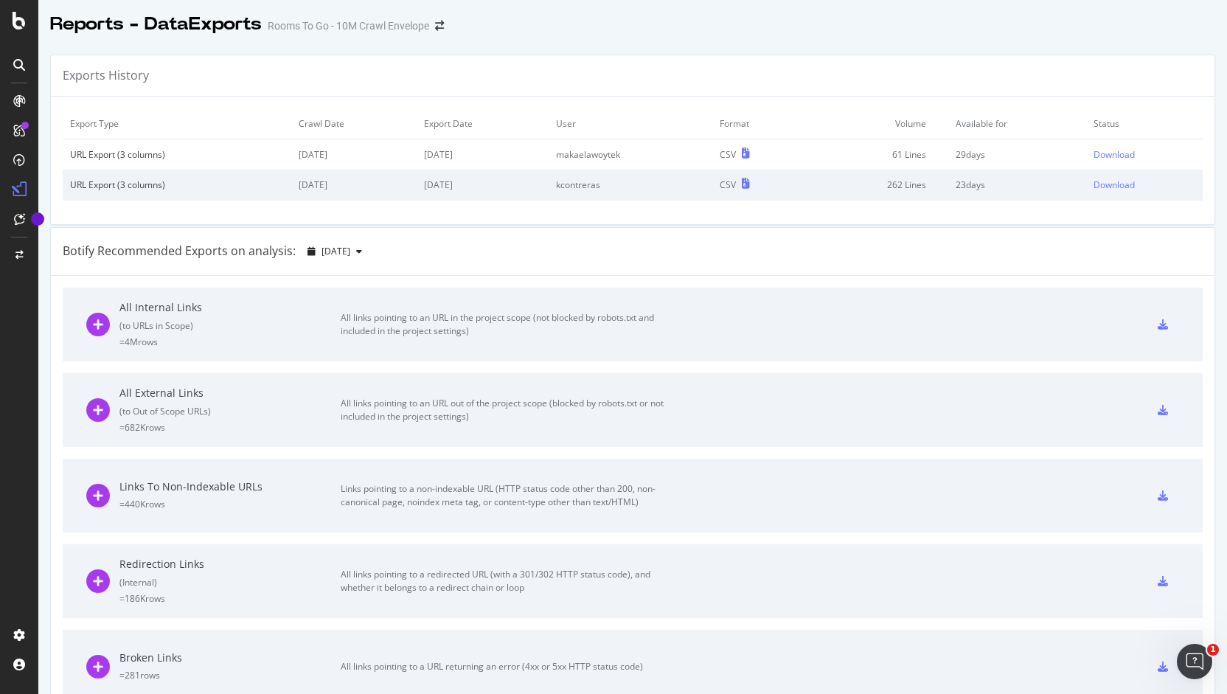
click at [548, 154] on td "[DATE]" at bounding box center [482, 154] width 132 height 31
click at [1157, 322] on icon at bounding box center [1162, 324] width 10 height 10
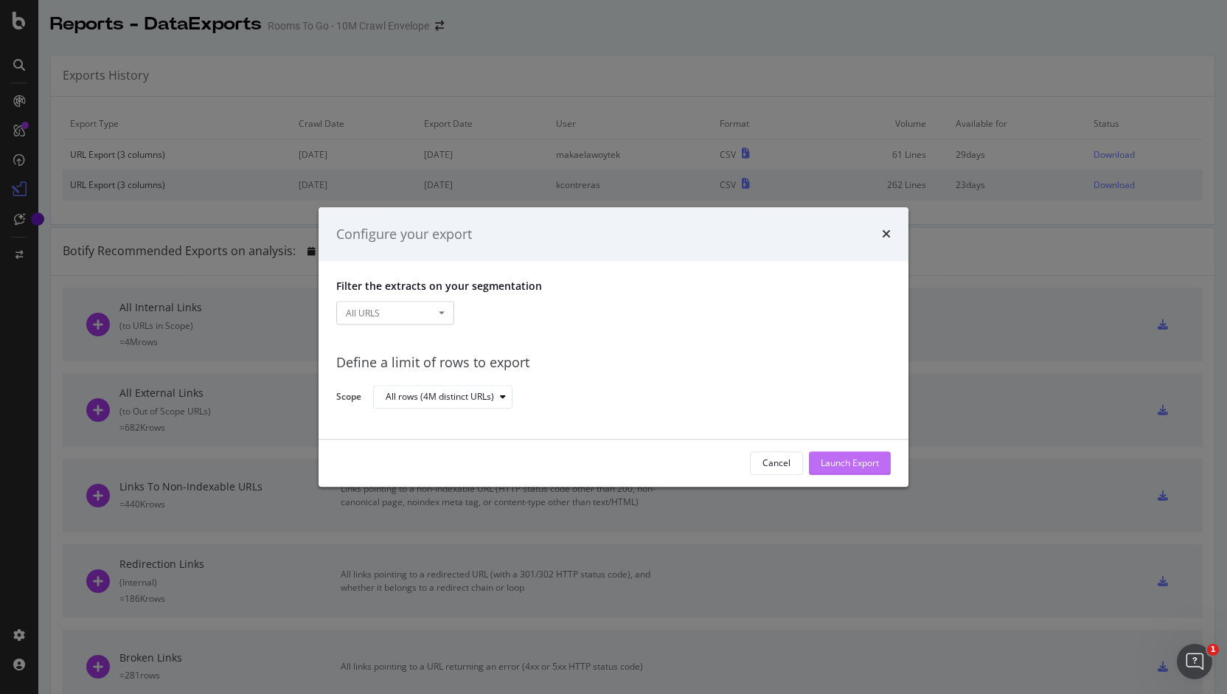
click at [851, 453] on div "Launch Export" at bounding box center [849, 463] width 58 height 22
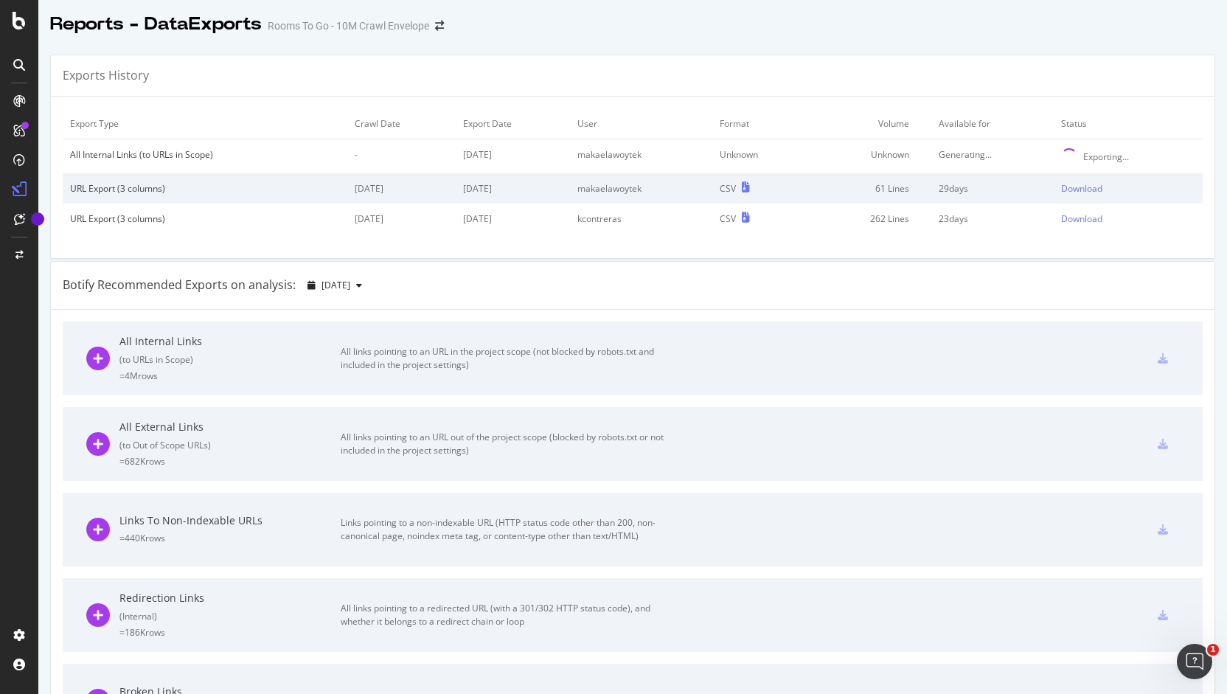
click at [1059, 156] on span at bounding box center [1068, 156] width 18 height 18
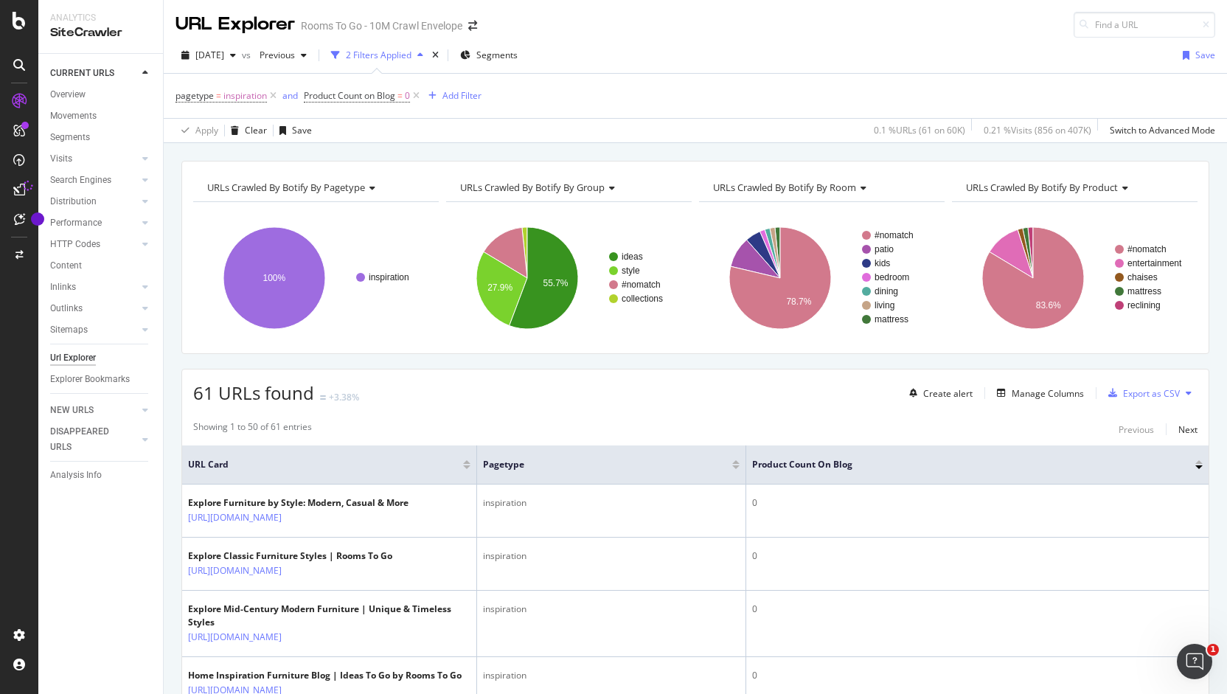
click at [1185, 394] on icon at bounding box center [1188, 392] width 6 height 9
click at [1179, 398] on button at bounding box center [1188, 393] width 18 height 24
click at [1148, 391] on div "Export as CSV" at bounding box center [1151, 393] width 57 height 13
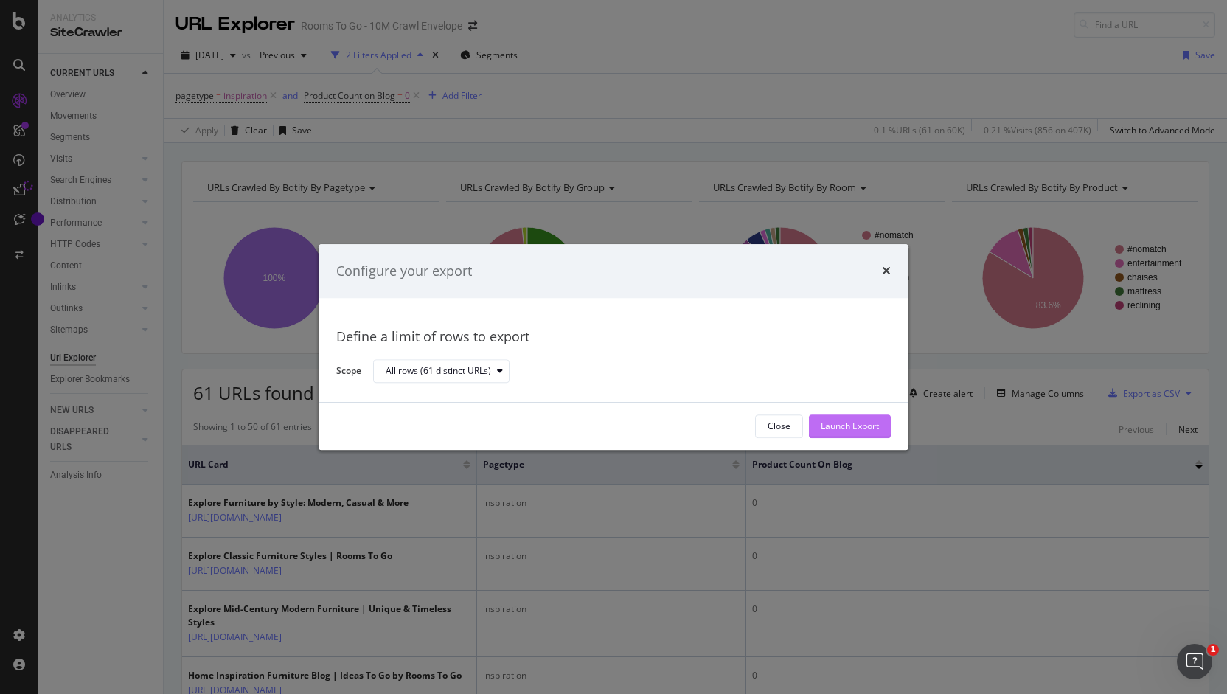
click at [873, 429] on div "Launch Export" at bounding box center [849, 426] width 58 height 13
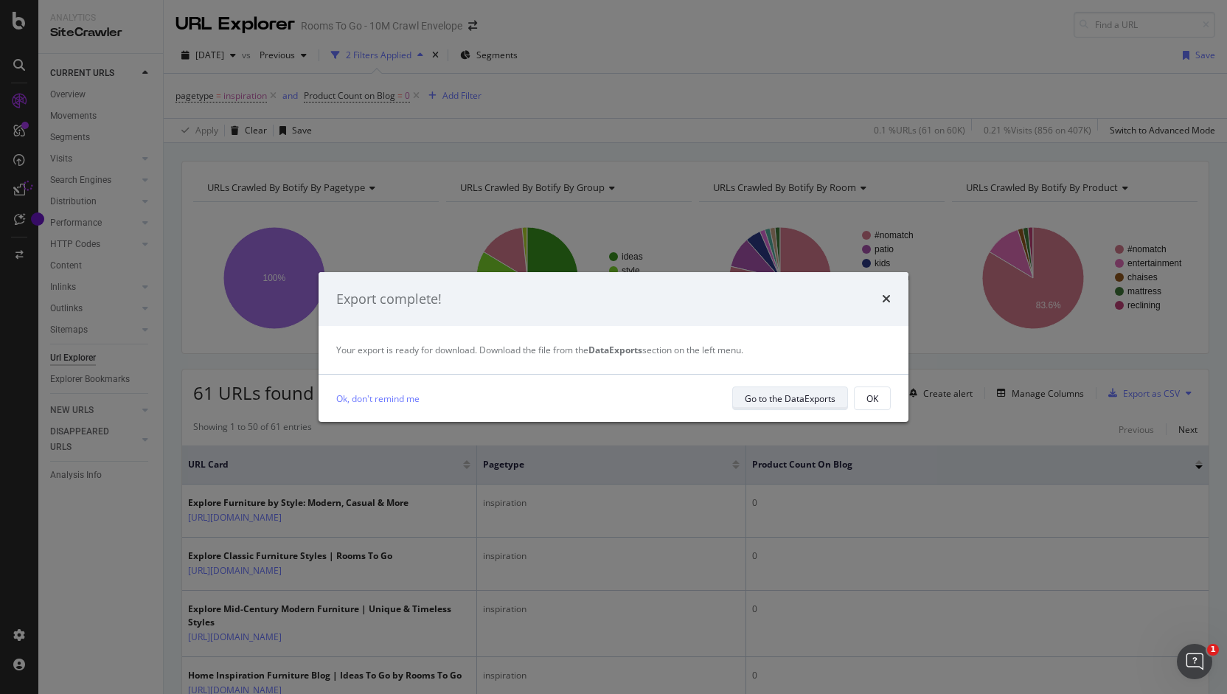
click at [812, 408] on div "Go to the DataExports" at bounding box center [789, 398] width 91 height 21
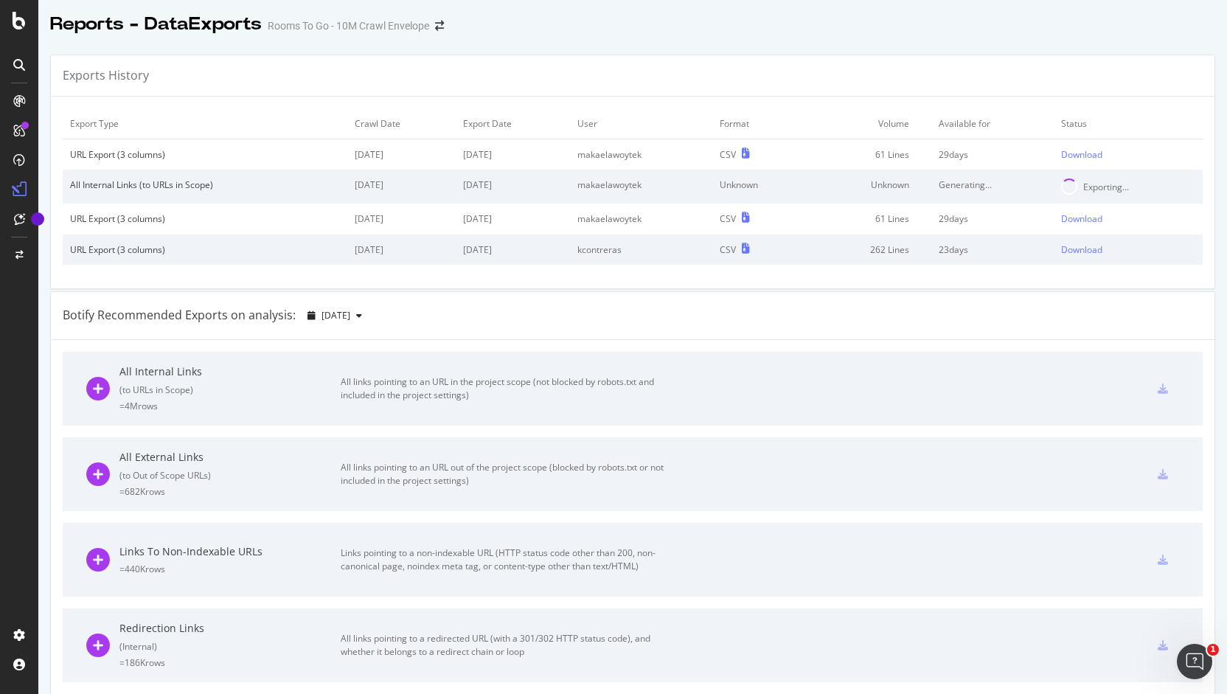
click at [954, 126] on td "Available for" at bounding box center [992, 123] width 122 height 31
click at [1058, 188] on span at bounding box center [1068, 186] width 21 height 21
click at [1075, 213] on div "Download" at bounding box center [1081, 218] width 41 height 13
click at [1053, 181] on td "Exporting..." at bounding box center [1127, 187] width 149 height 34
click at [23, 214] on icon at bounding box center [19, 219] width 11 height 12
